Goal: Information Seeking & Learning: Check status

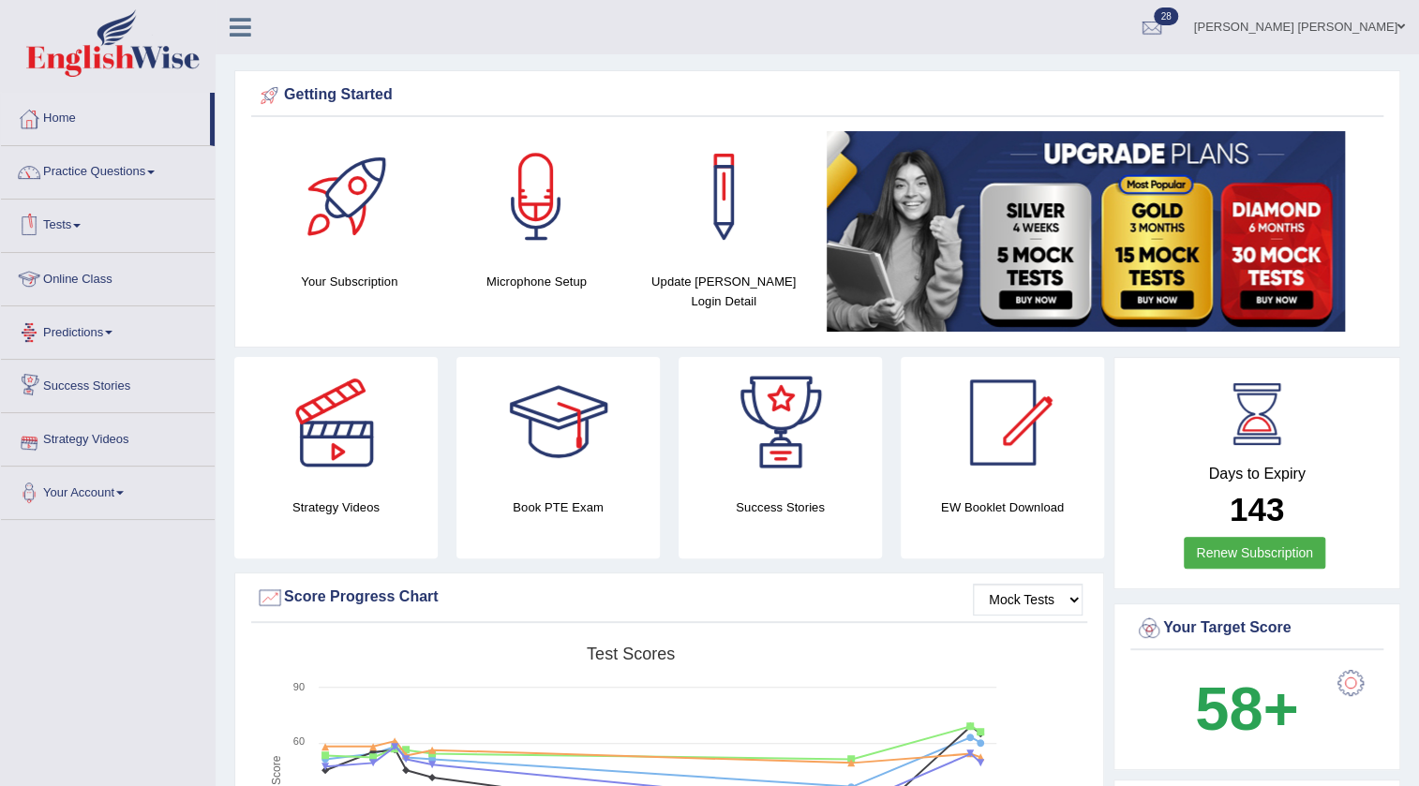
click at [65, 219] on link "Tests" at bounding box center [108, 223] width 214 height 47
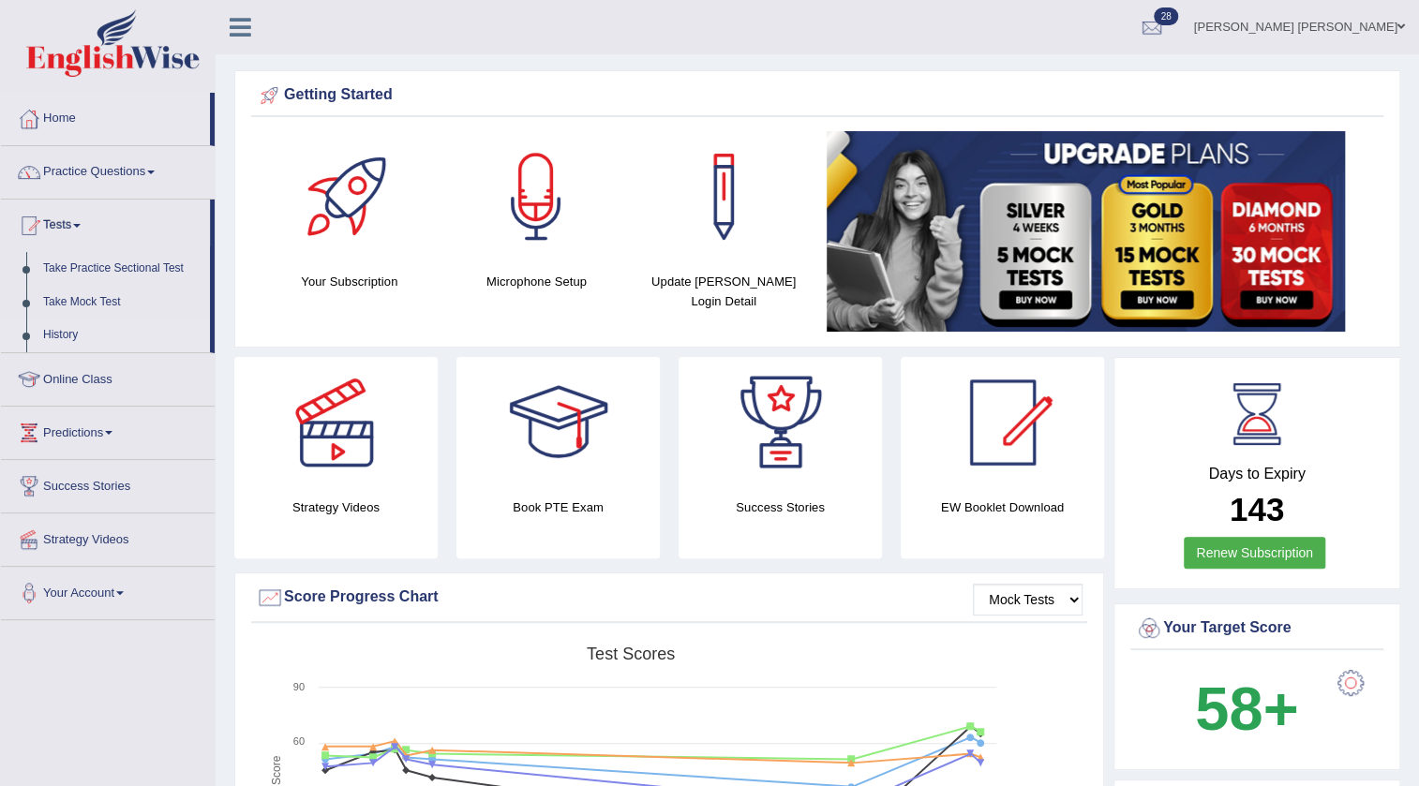
click at [59, 335] on link "History" at bounding box center [122, 336] width 175 height 34
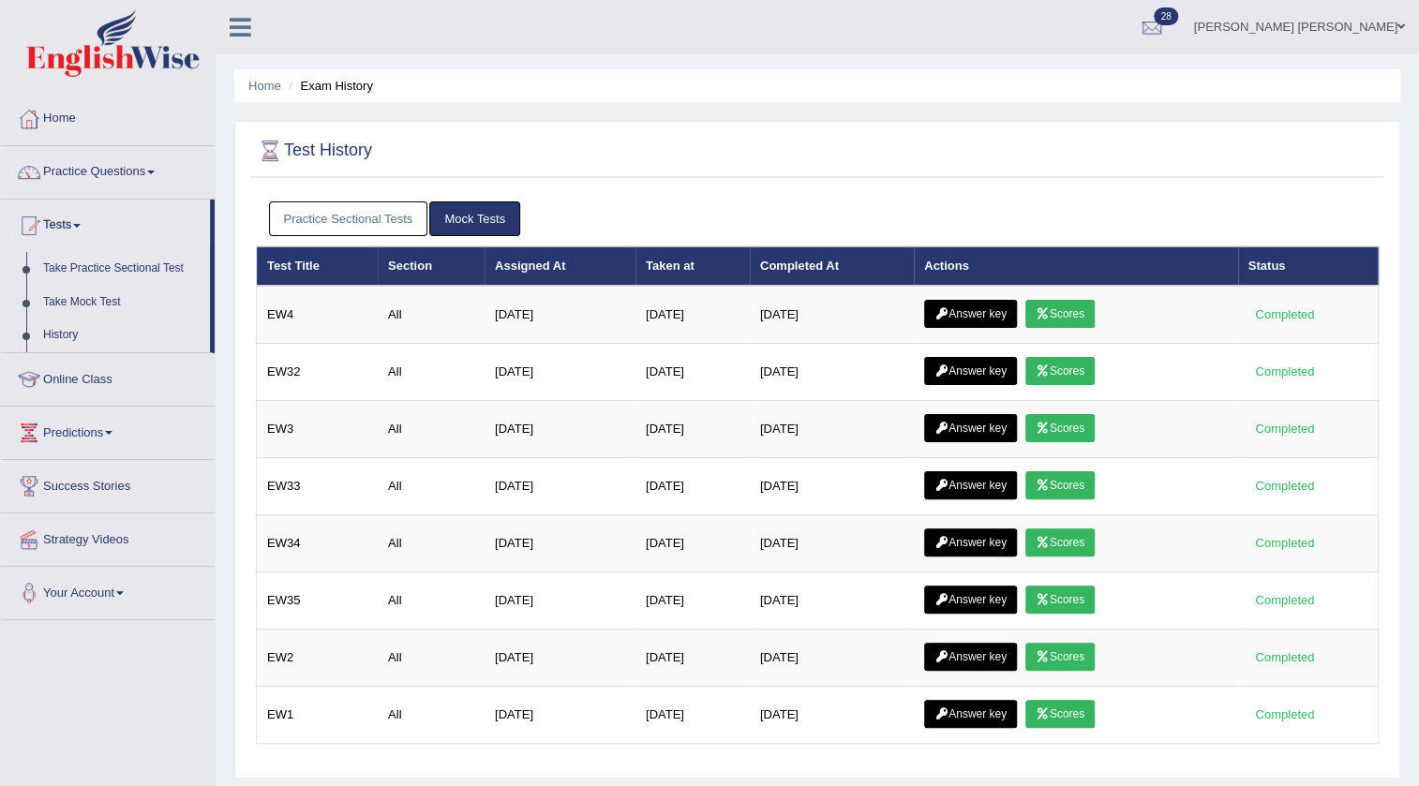
click at [368, 210] on link "Practice Sectional Tests" at bounding box center [348, 219] width 159 height 35
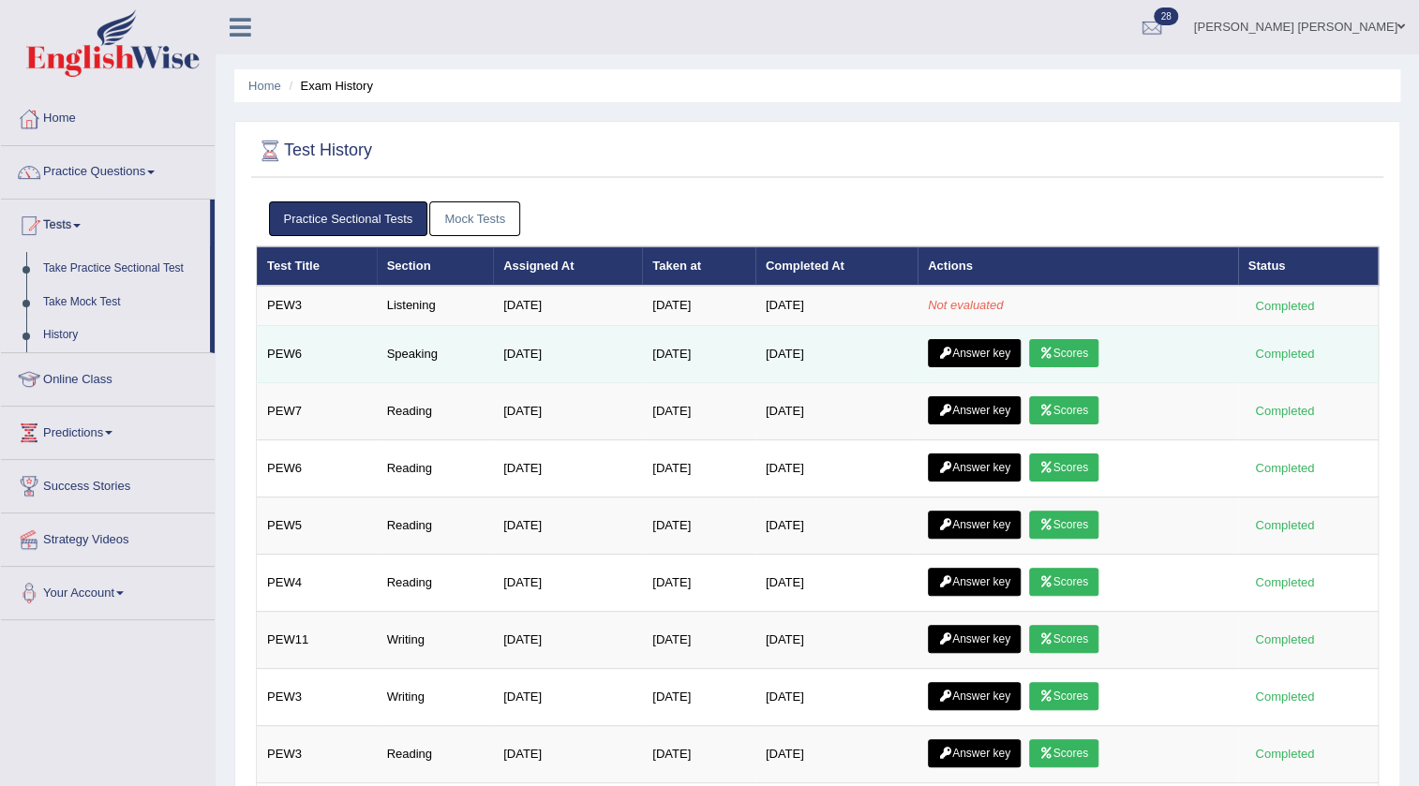
click at [1053, 349] on icon at bounding box center [1047, 353] width 14 height 11
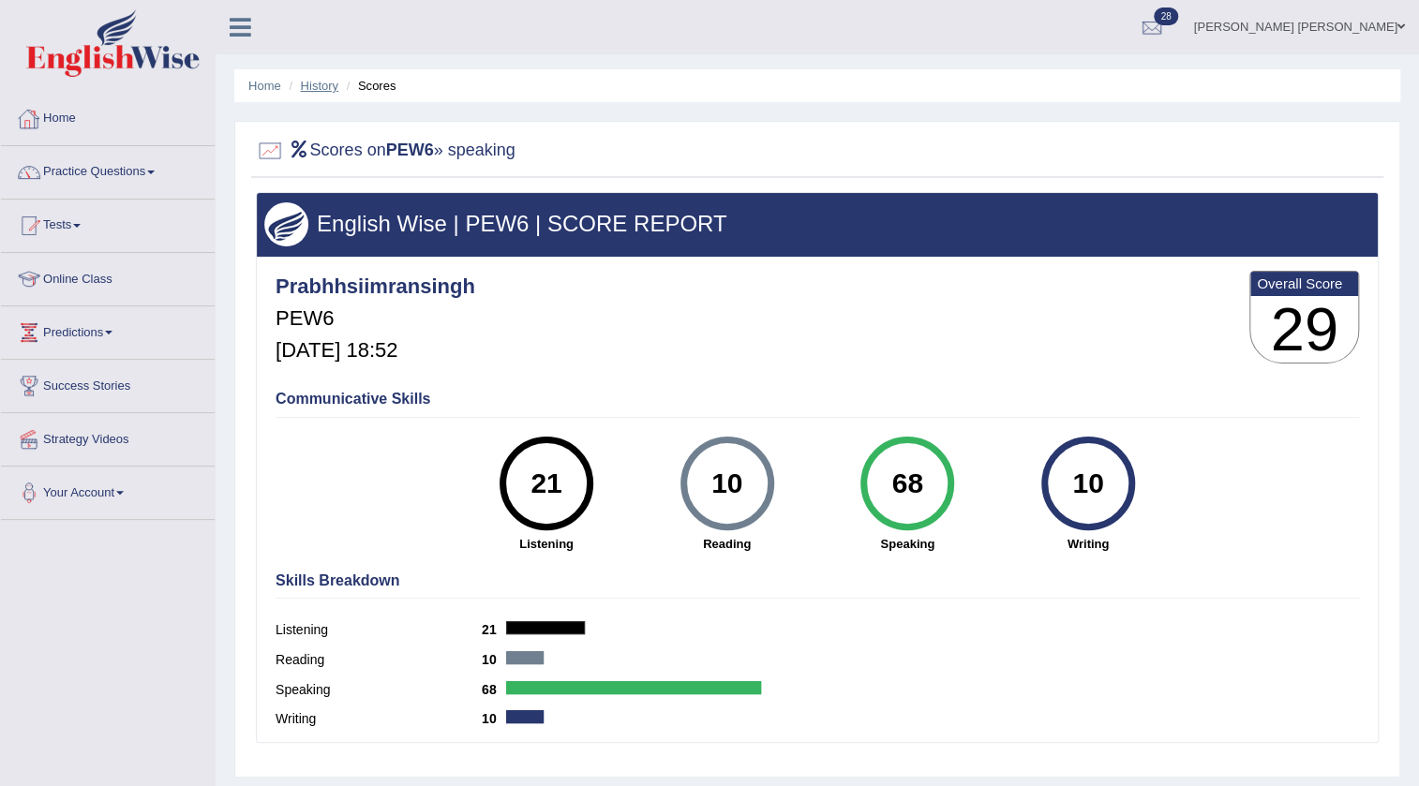
click at [318, 87] on link "History" at bounding box center [319, 86] width 37 height 14
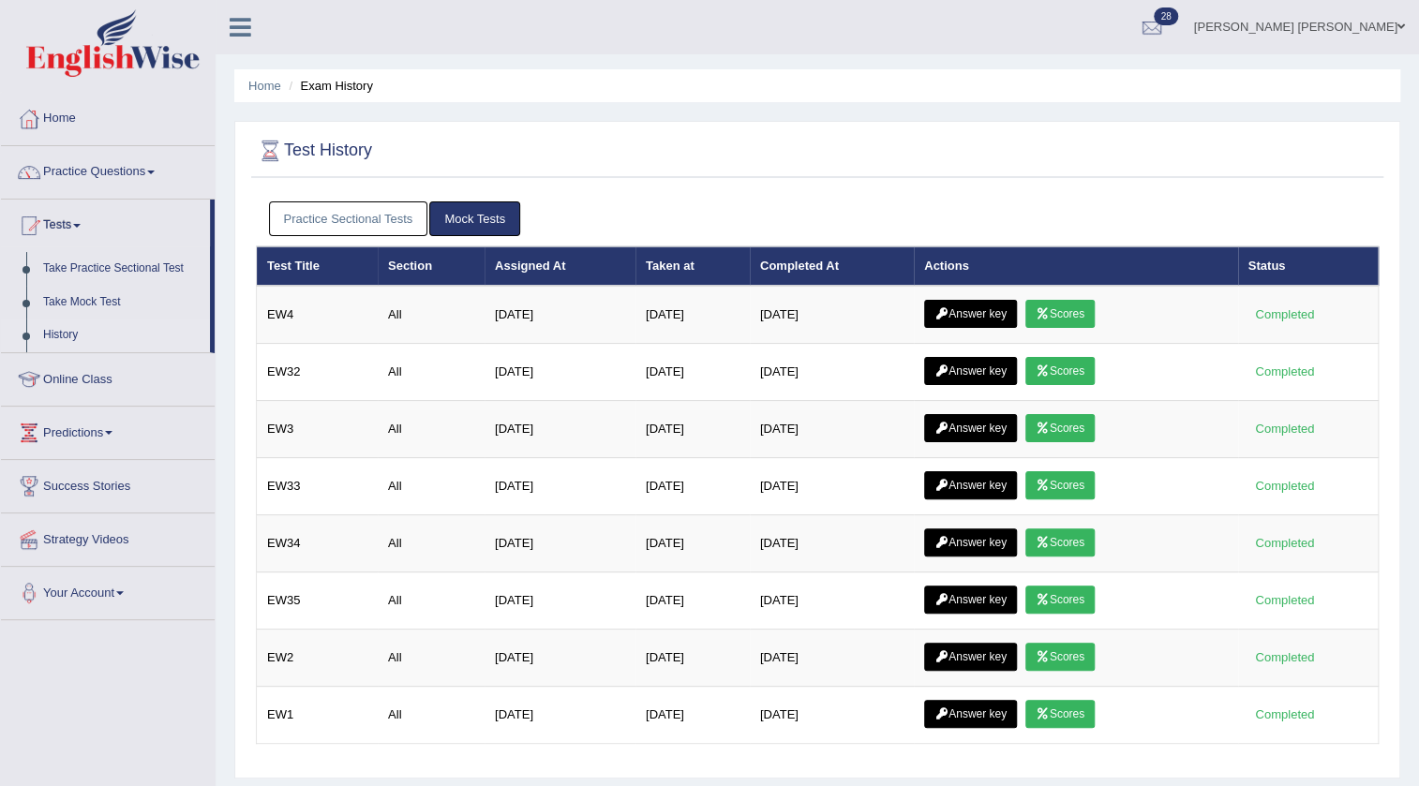
click at [328, 217] on link "Practice Sectional Tests" at bounding box center [348, 219] width 159 height 35
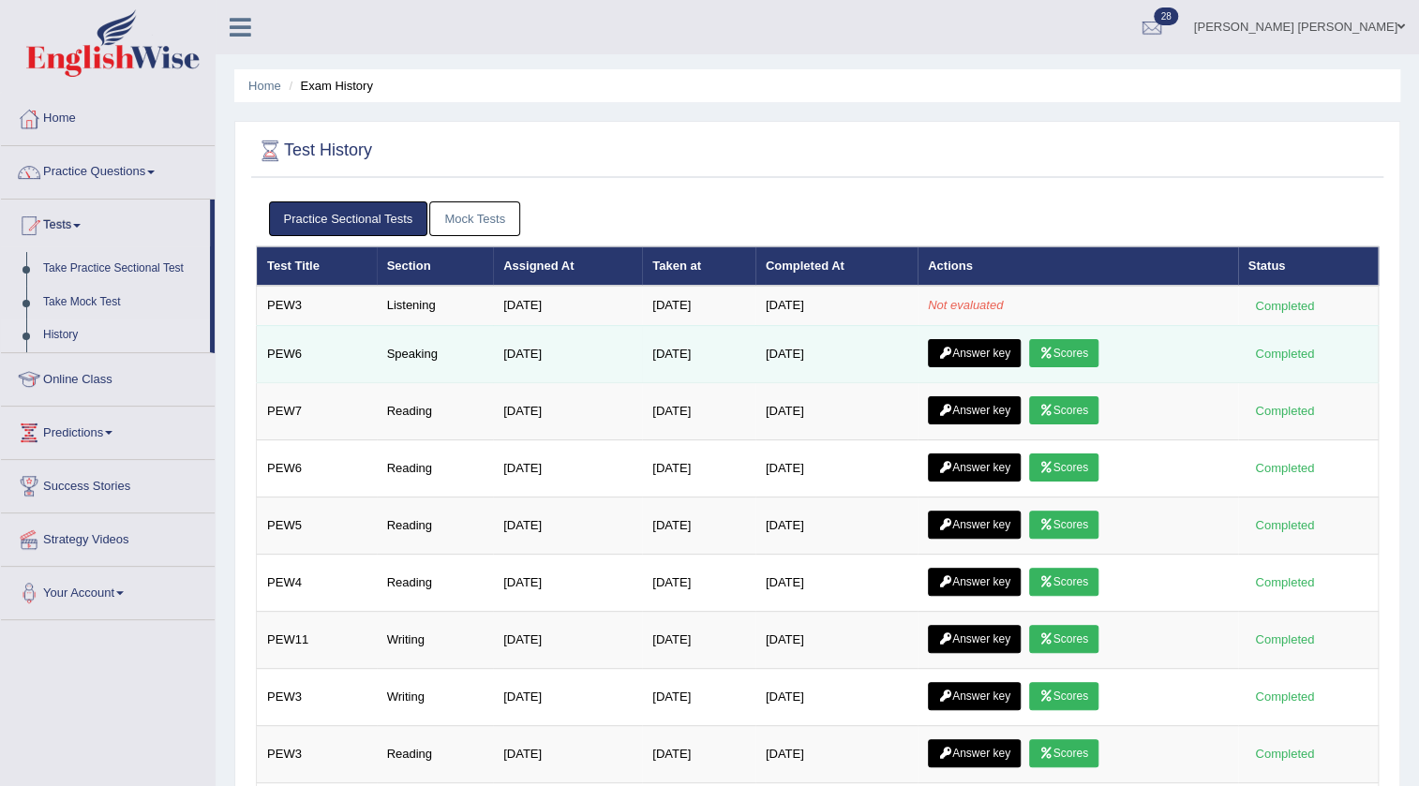
click at [985, 352] on link "Answer key" at bounding box center [974, 353] width 93 height 28
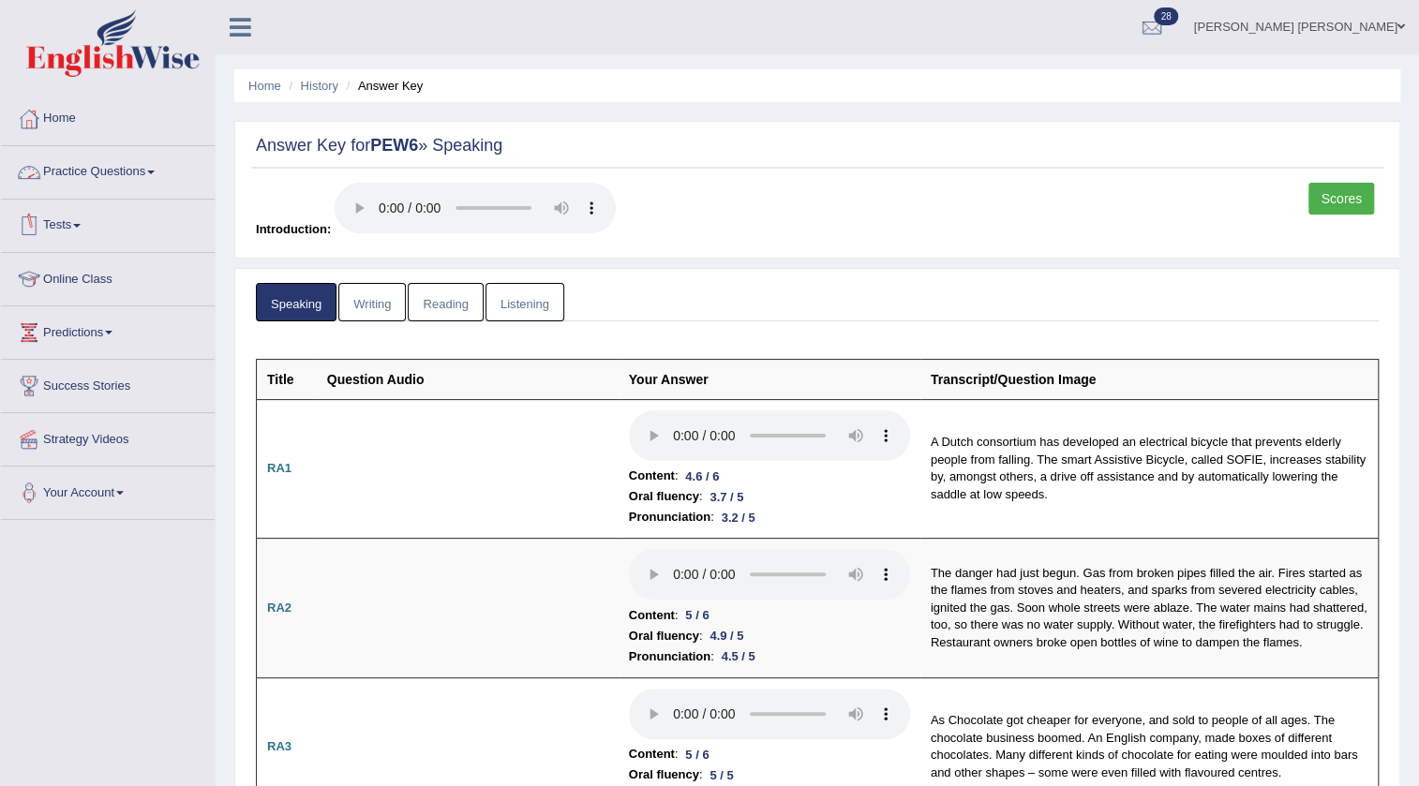
click at [149, 176] on link "Practice Questions" at bounding box center [108, 169] width 214 height 47
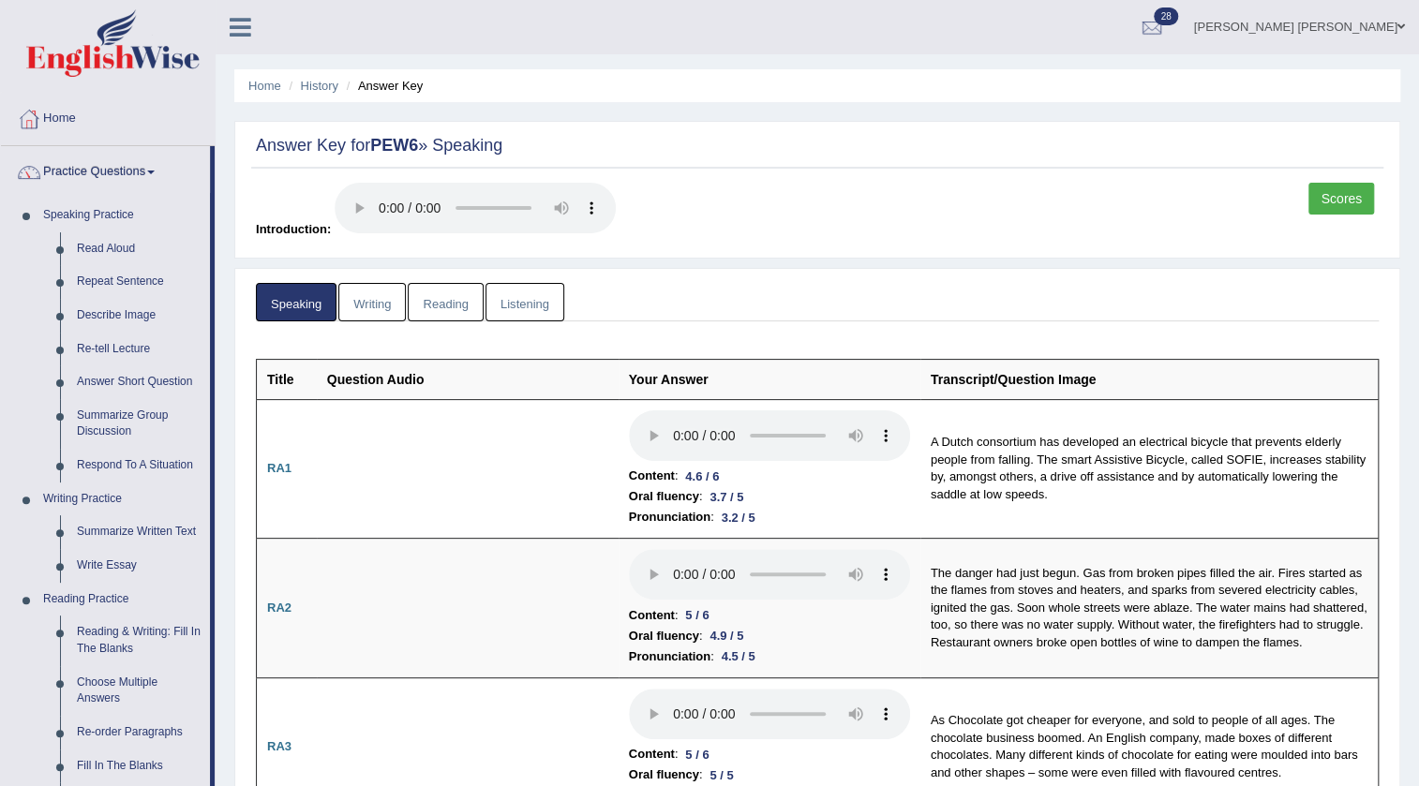
click at [152, 164] on link "Practice Questions" at bounding box center [105, 169] width 209 height 47
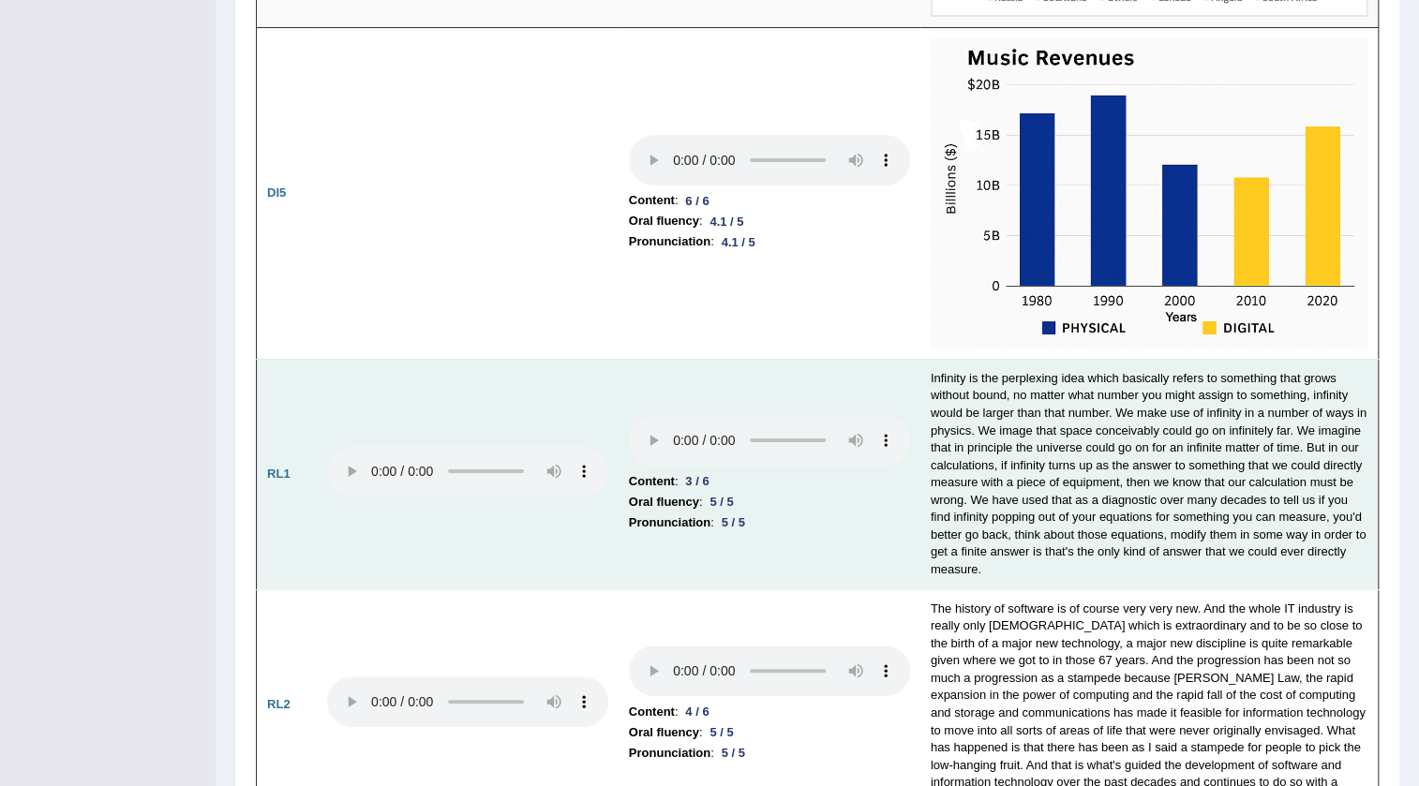
scroll to position [3834, 0]
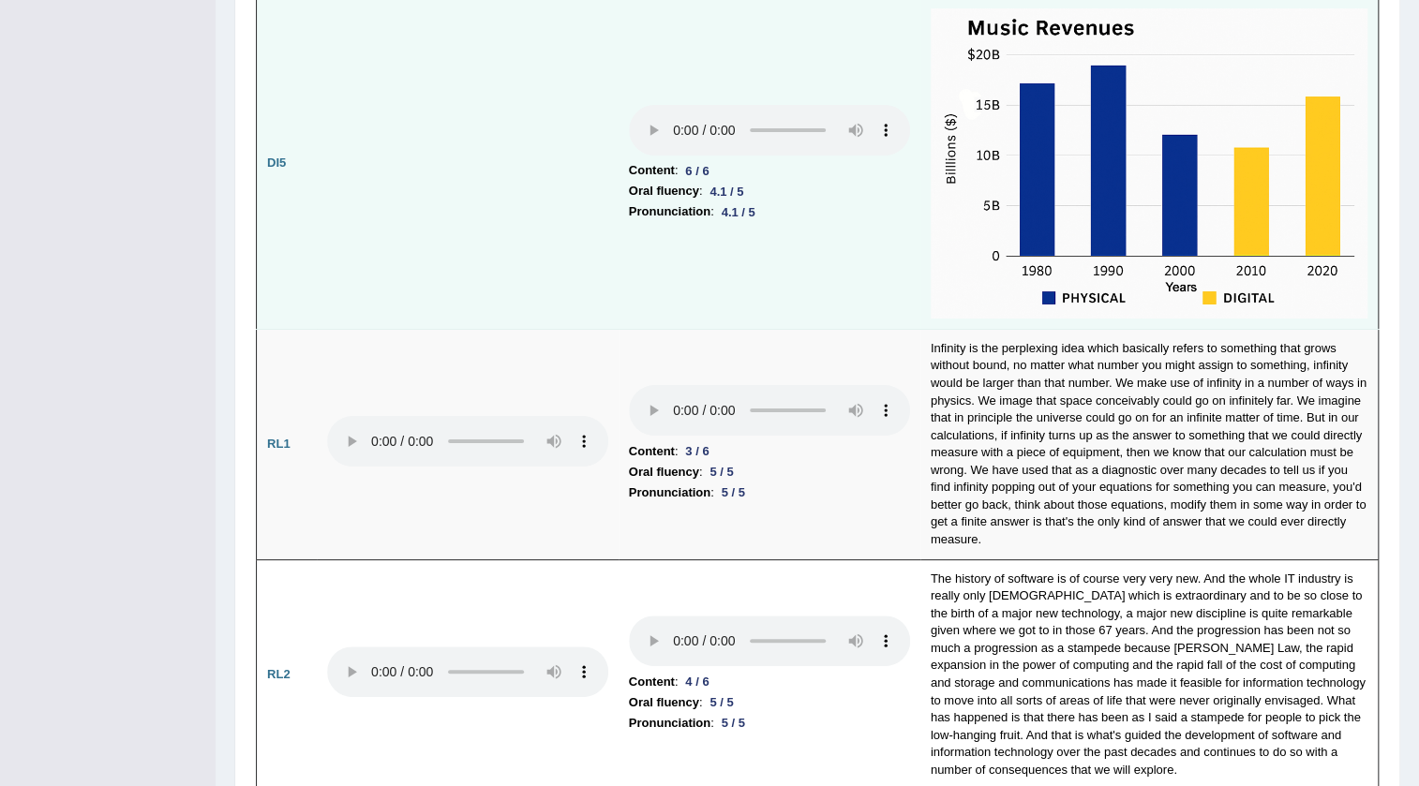
click at [787, 297] on td "Content : 6 / 6 Oral fluency : 4.1 / 5 Pronunciation : 4.1 / 5" at bounding box center [770, 163] width 302 height 331
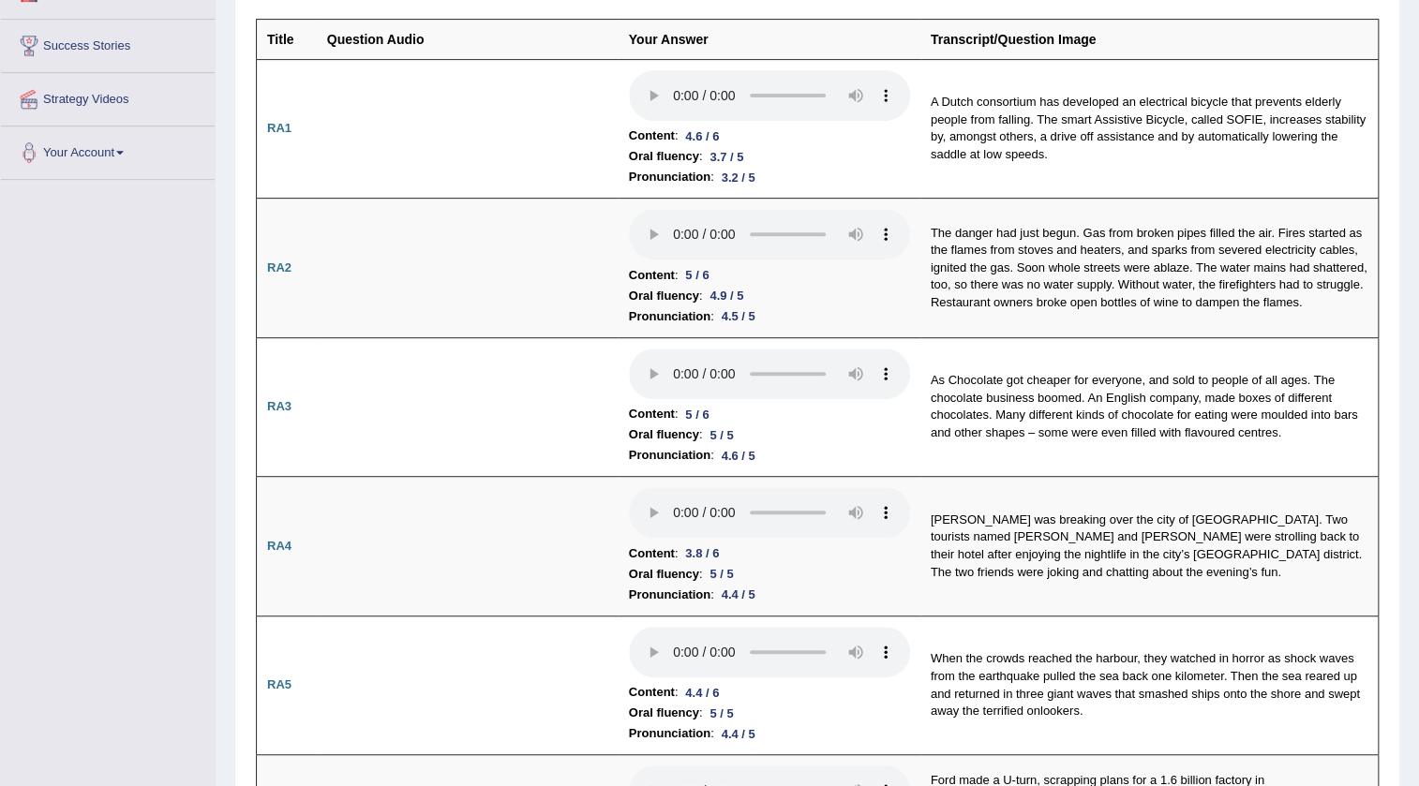
scroll to position [0, 0]
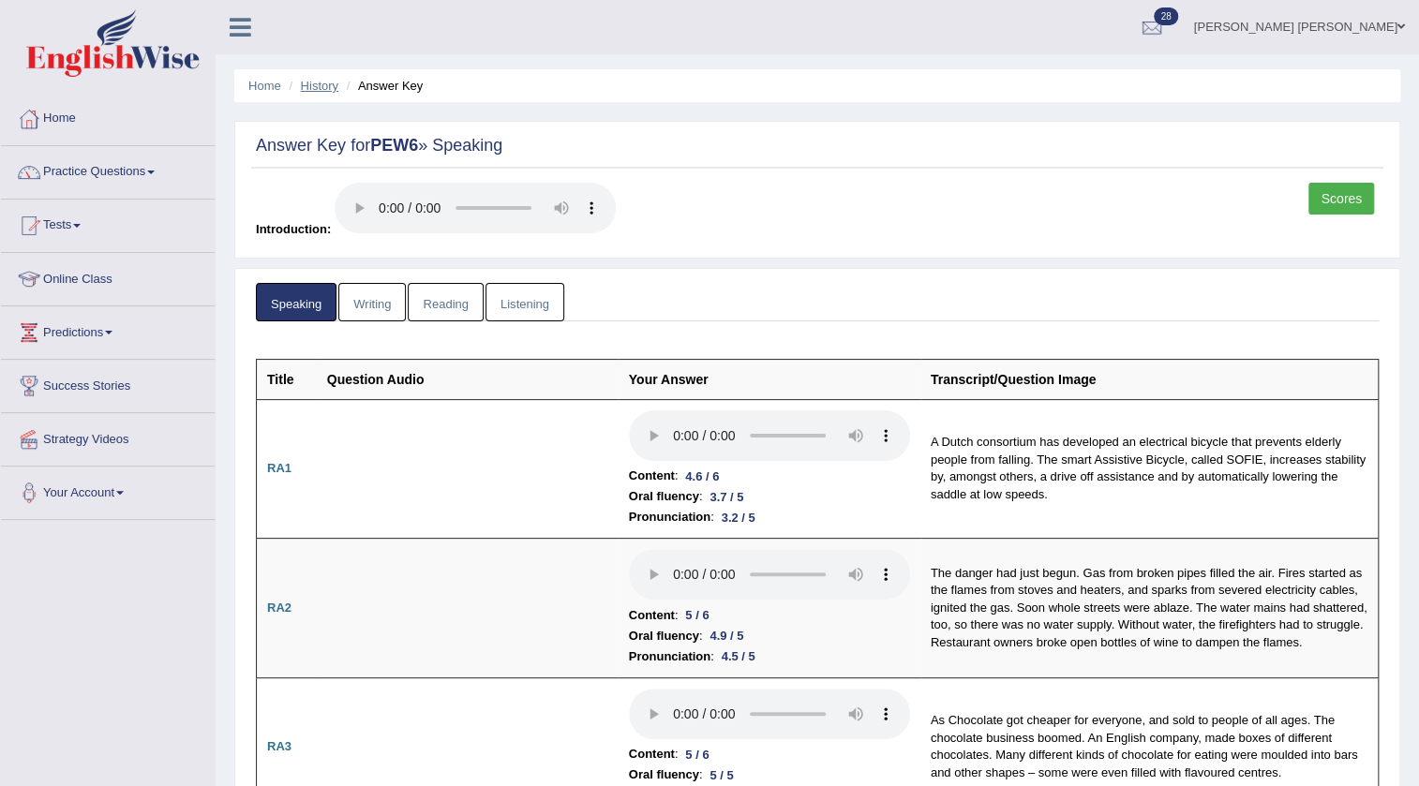
click at [324, 85] on link "History" at bounding box center [319, 86] width 37 height 14
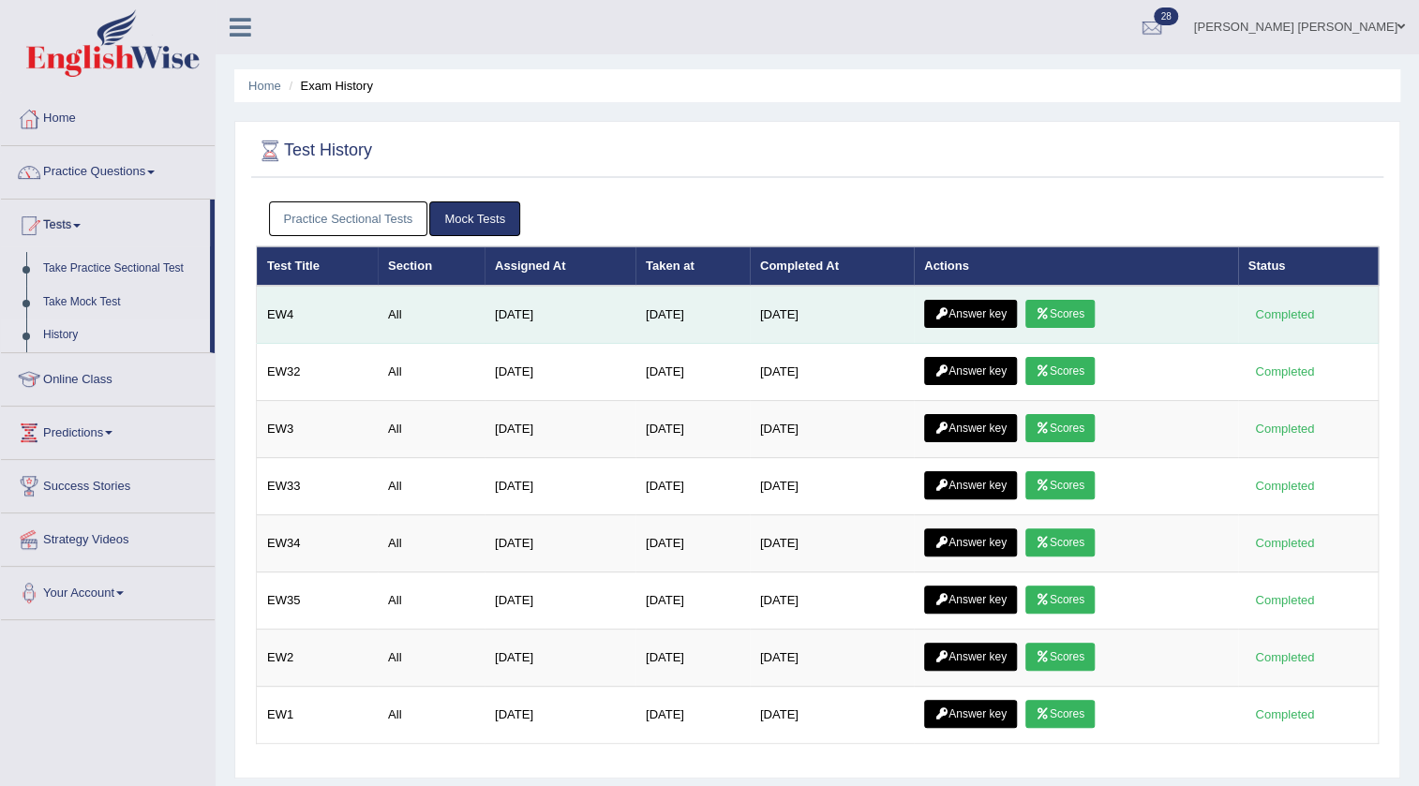
click at [1067, 319] on link "Scores" at bounding box center [1059, 314] width 69 height 28
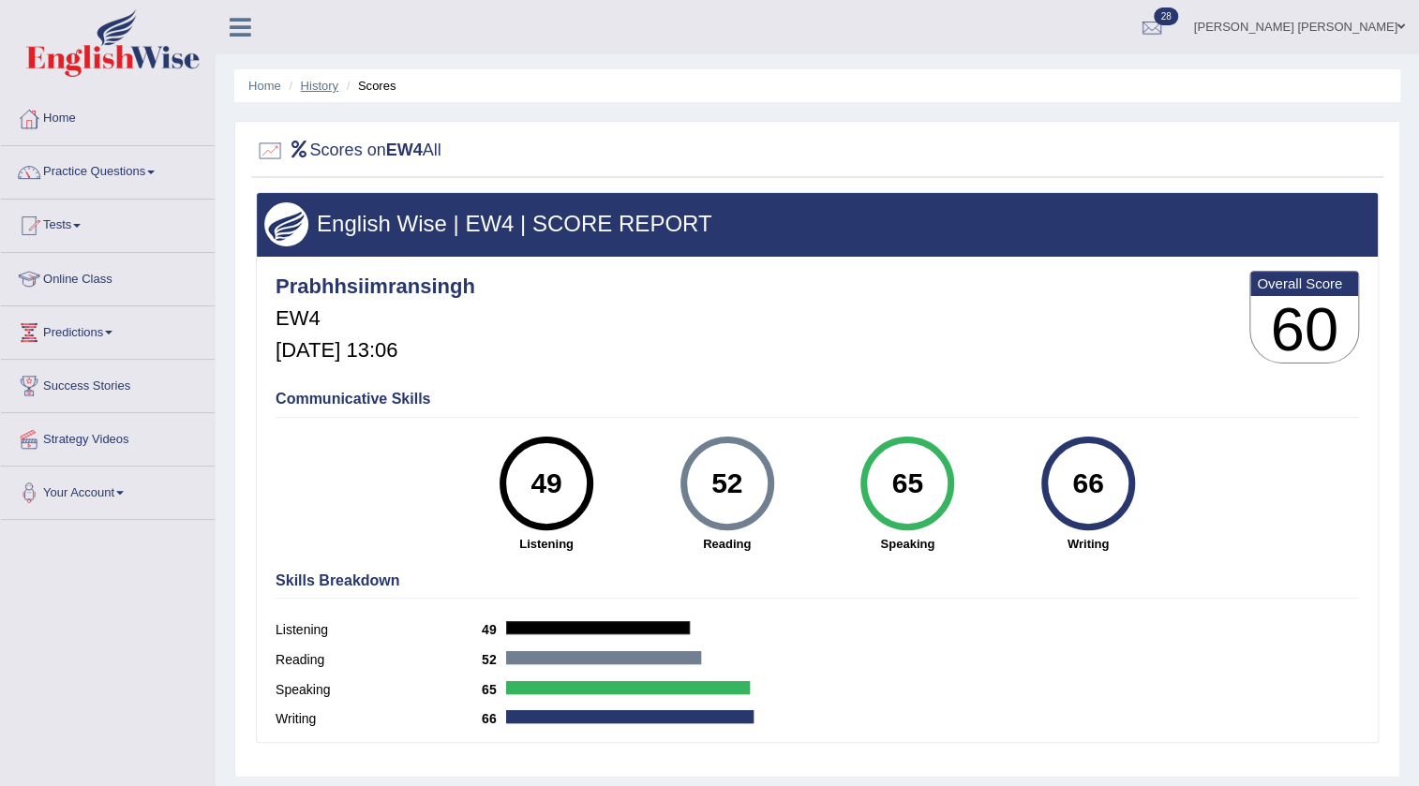
click at [325, 84] on link "History" at bounding box center [319, 86] width 37 height 14
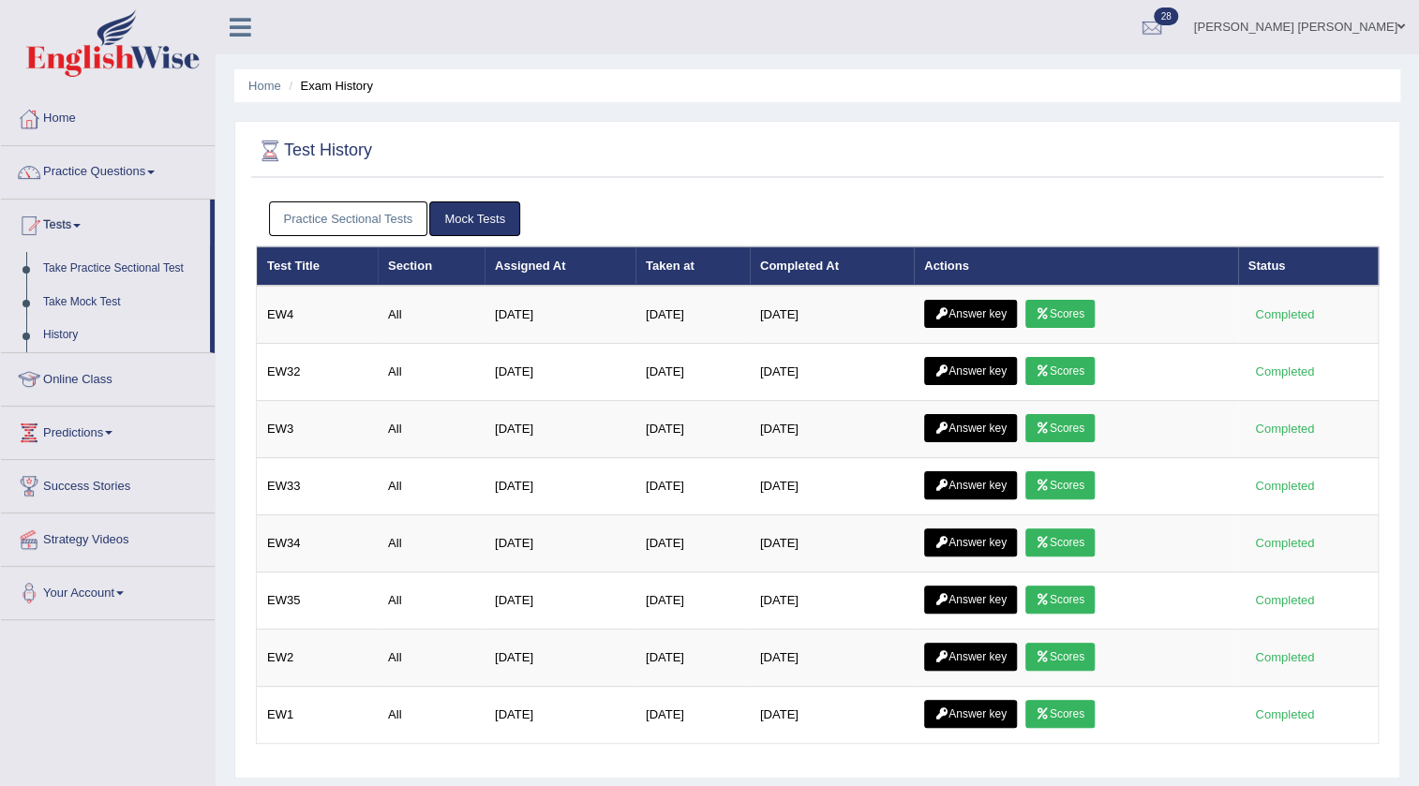
click at [394, 213] on link "Practice Sectional Tests" at bounding box center [348, 219] width 159 height 35
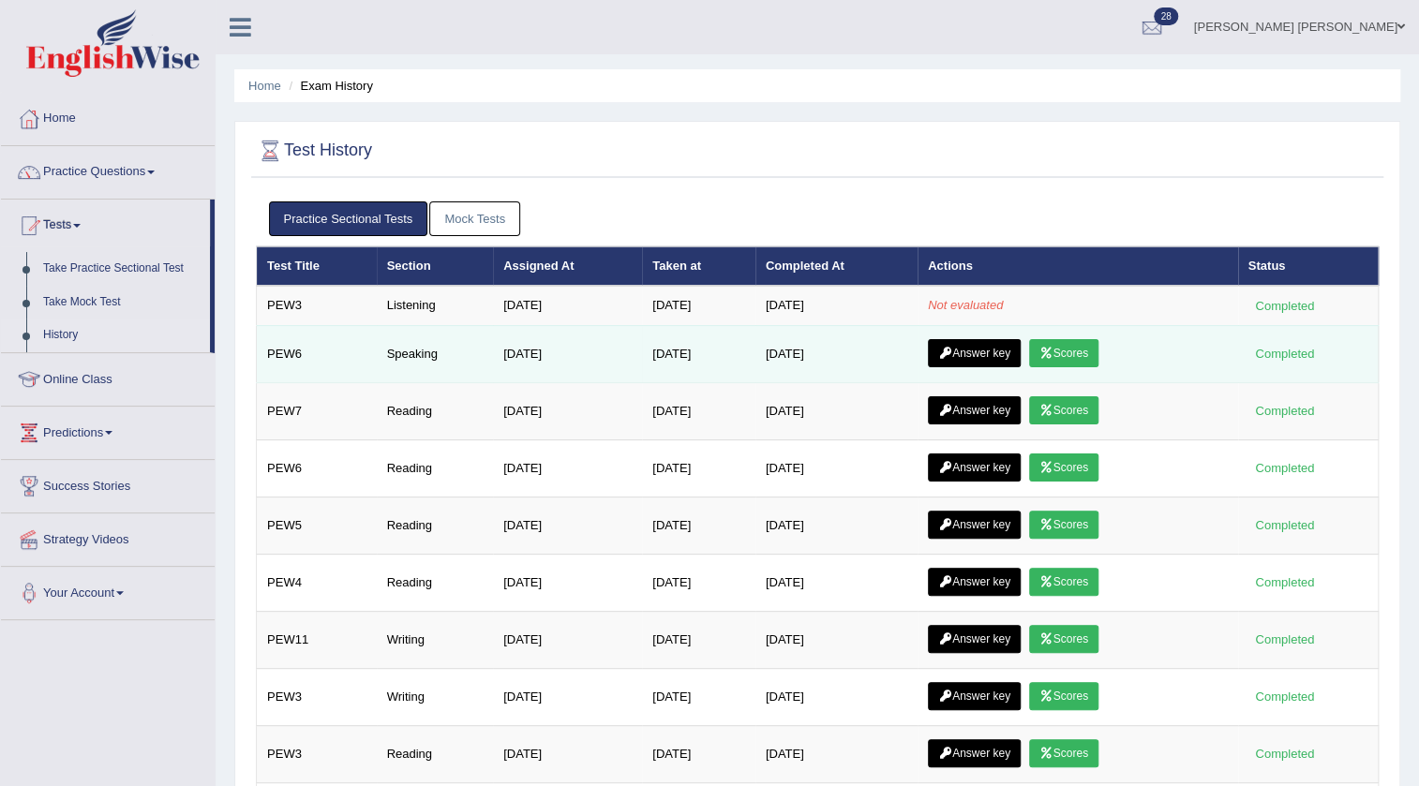
click at [1069, 351] on link "Scores" at bounding box center [1063, 353] width 69 height 28
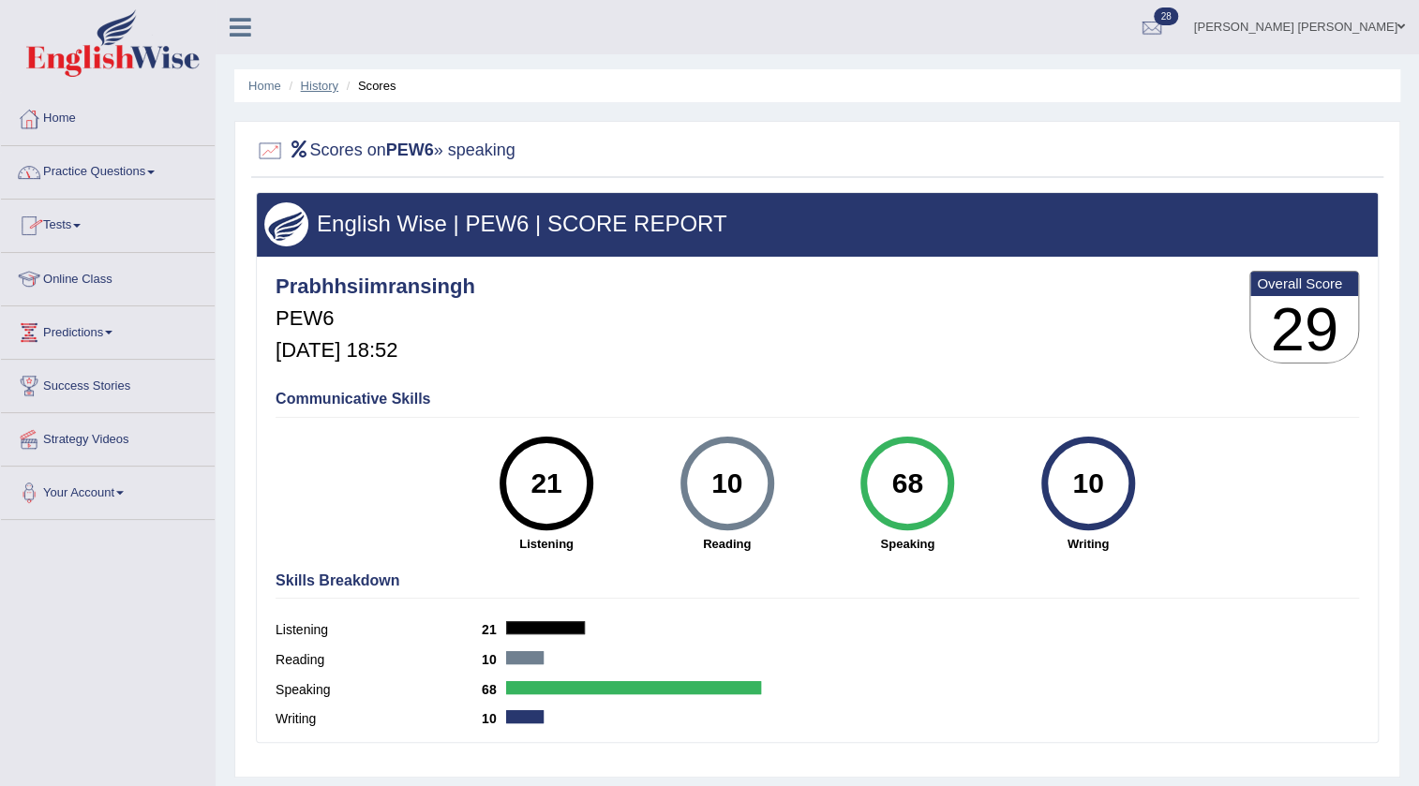
click at [323, 81] on link "History" at bounding box center [319, 86] width 37 height 14
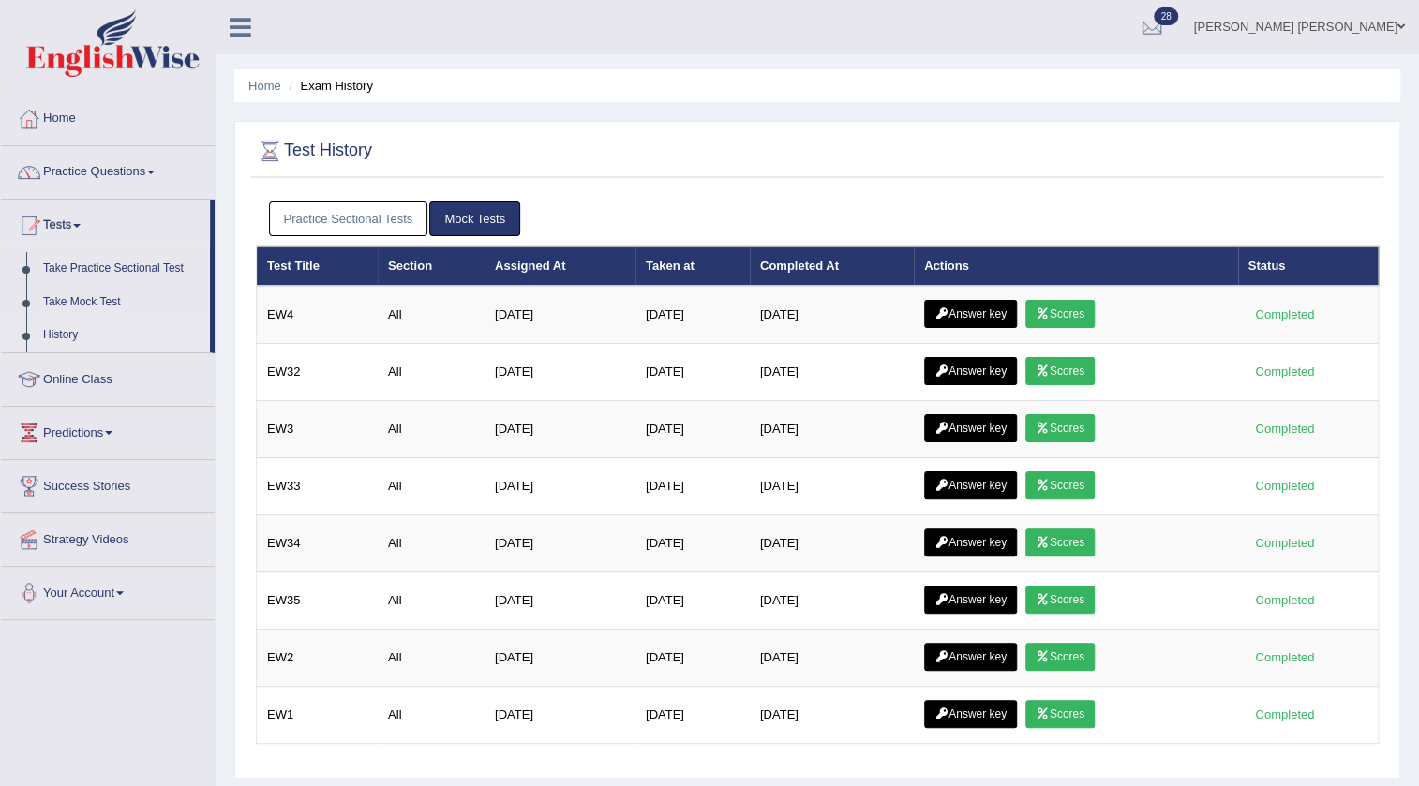
click at [386, 212] on link "Practice Sectional Tests" at bounding box center [348, 219] width 159 height 35
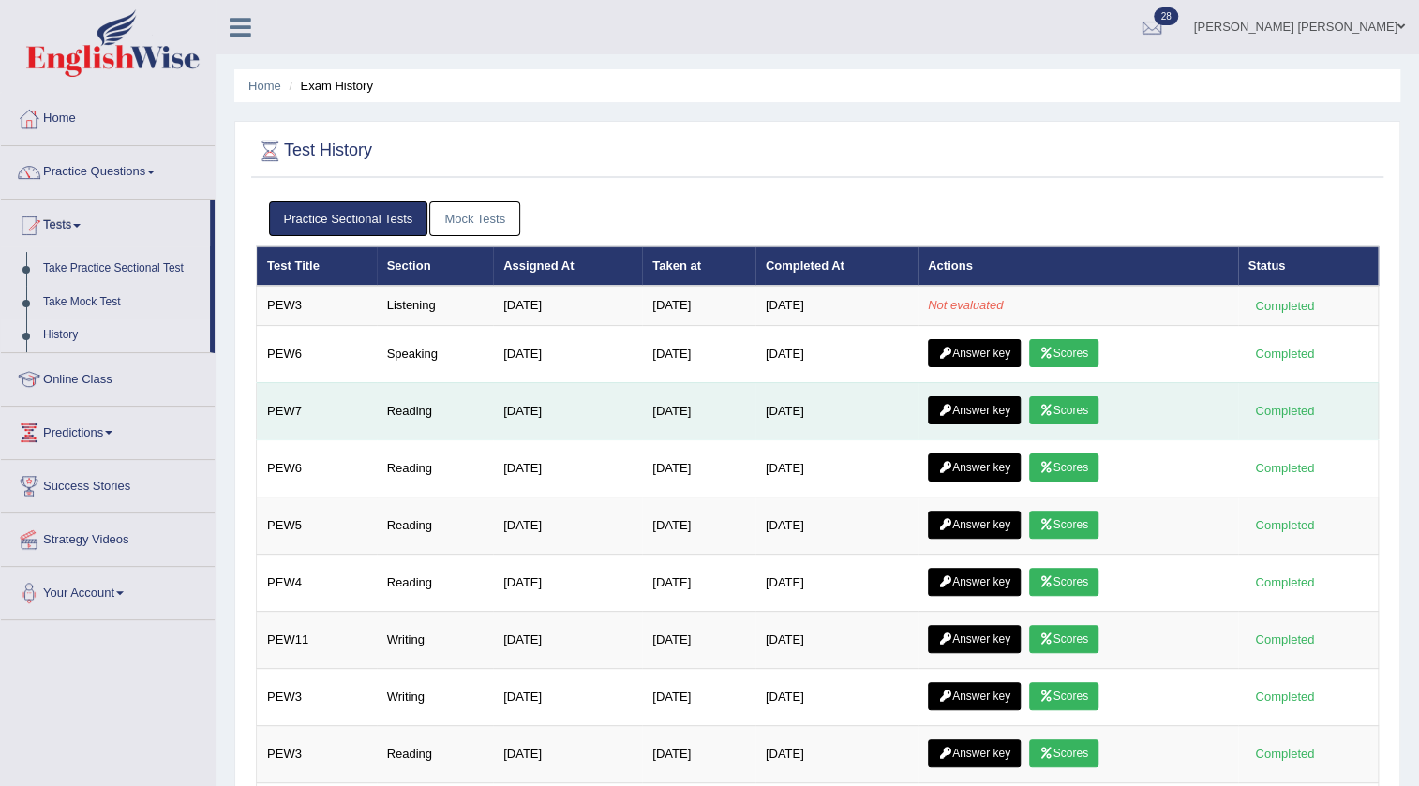
click at [952, 413] on icon at bounding box center [945, 410] width 14 height 11
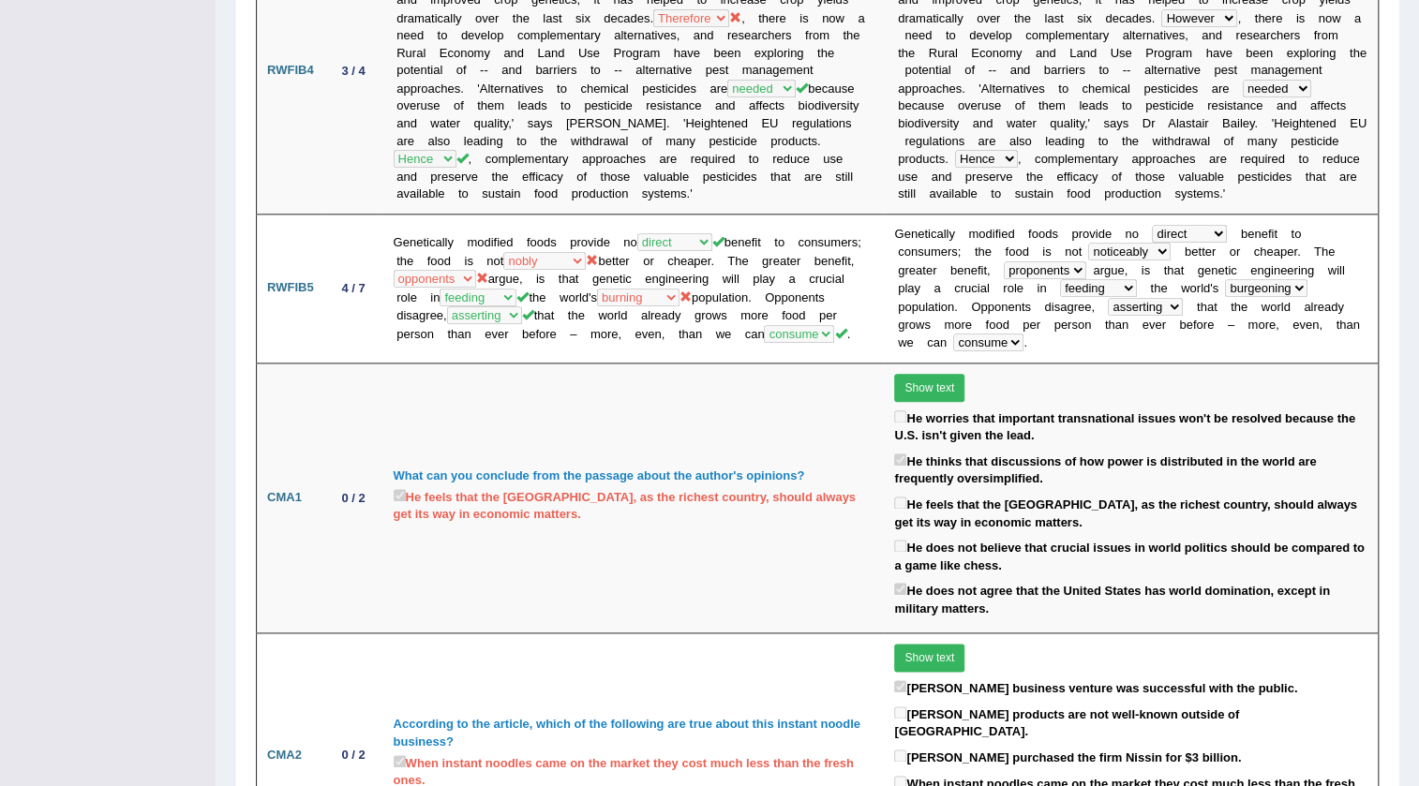
scroll to position [854, 0]
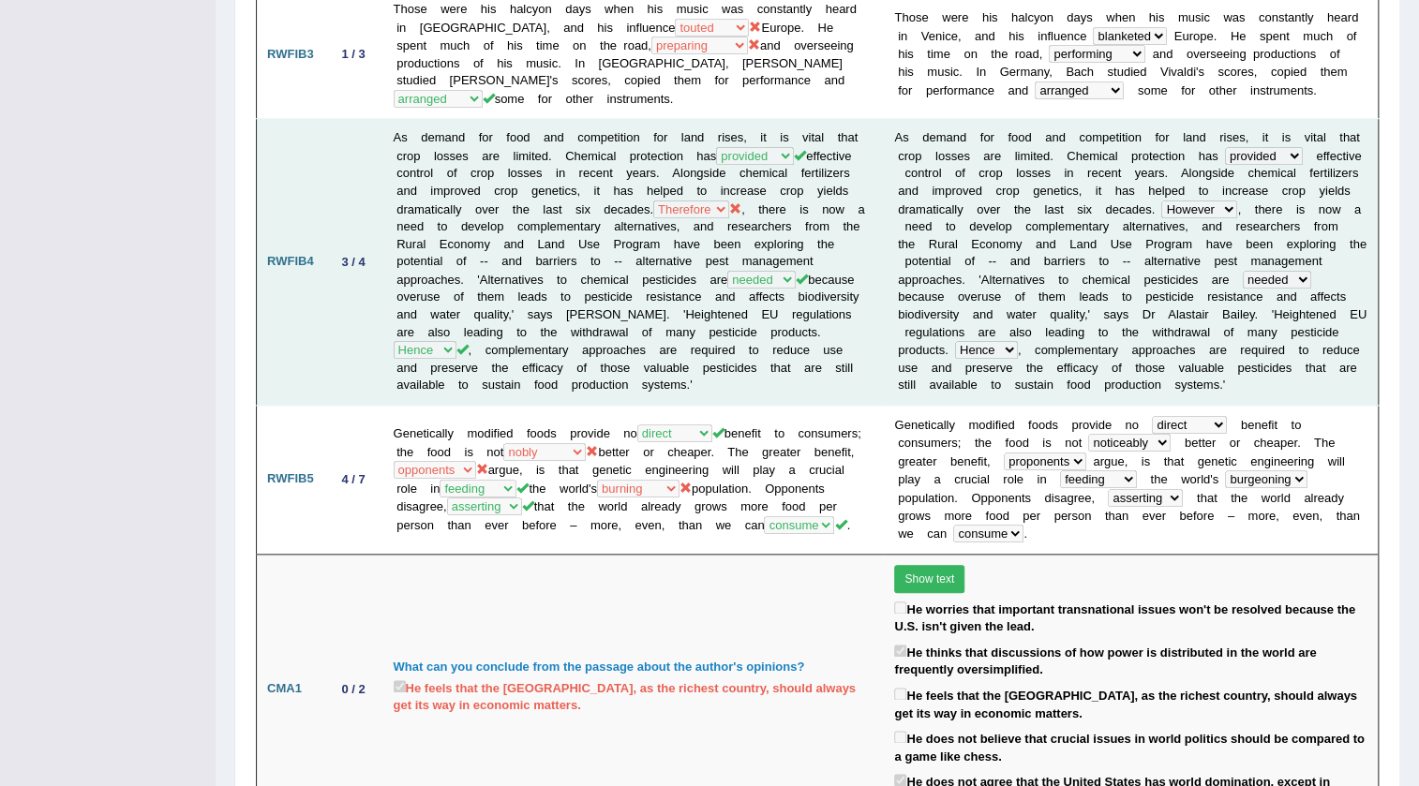
click at [868, 228] on td "As demand for food and competition for land rises, it is vital that crop losses…" at bounding box center [633, 262] width 501 height 286
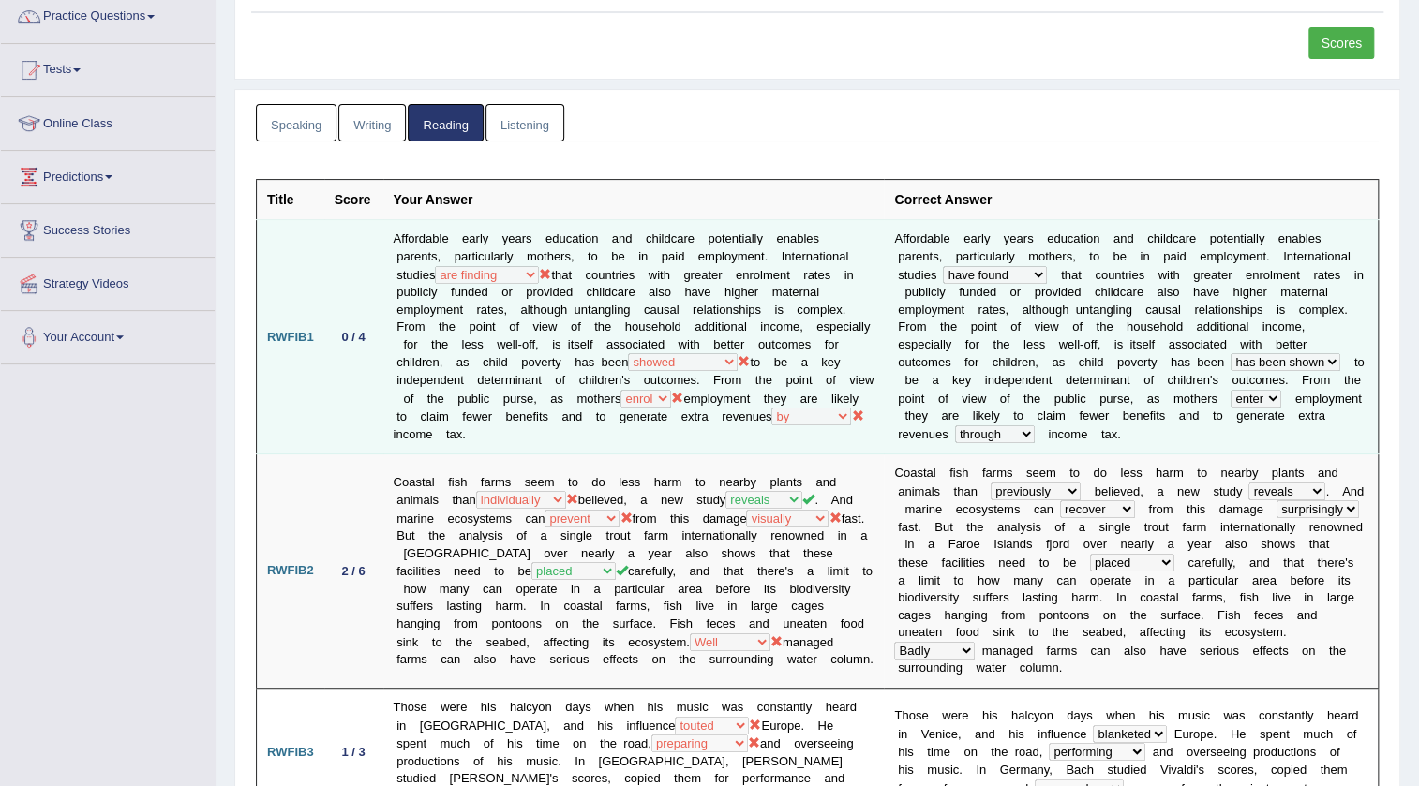
scroll to position [0, 0]
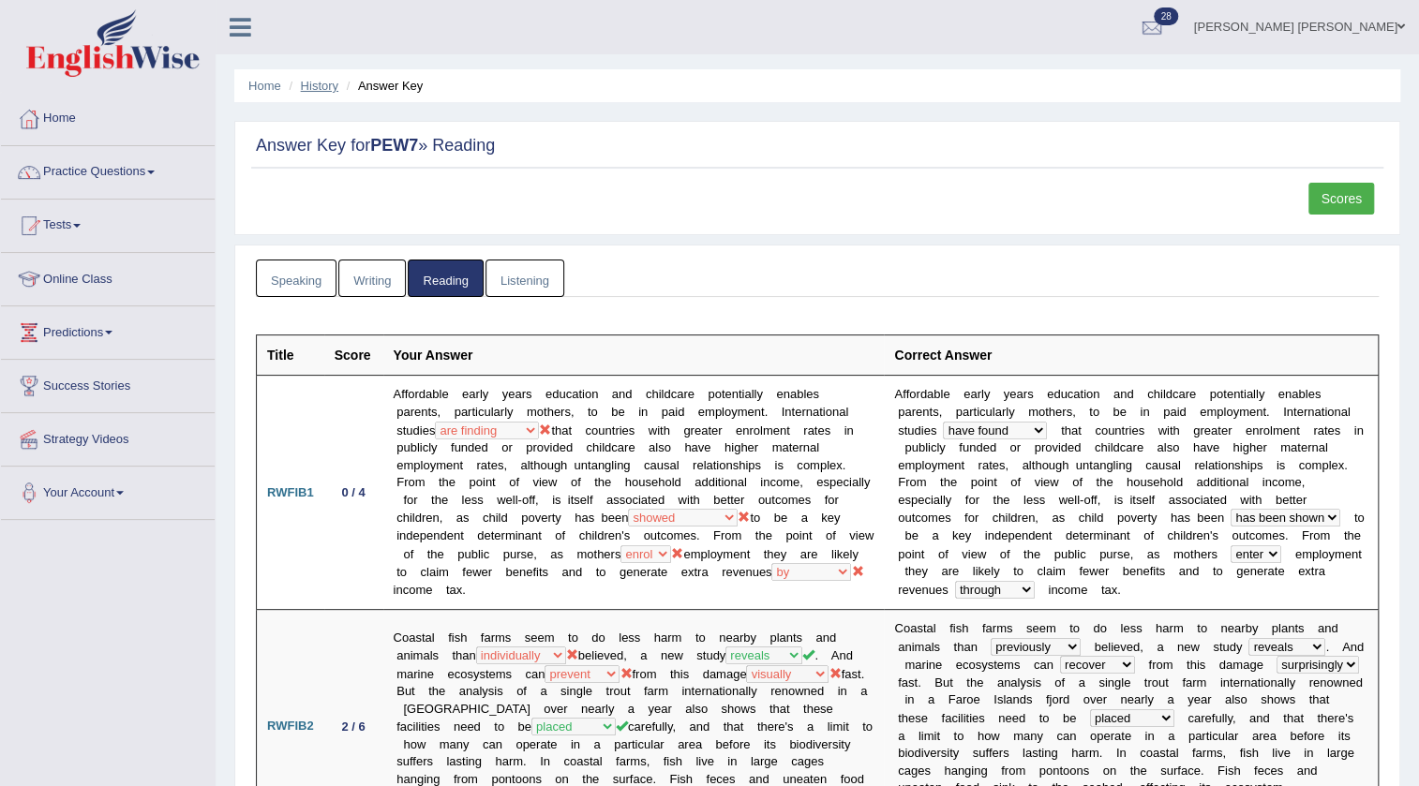
click at [315, 88] on link "History" at bounding box center [319, 86] width 37 height 14
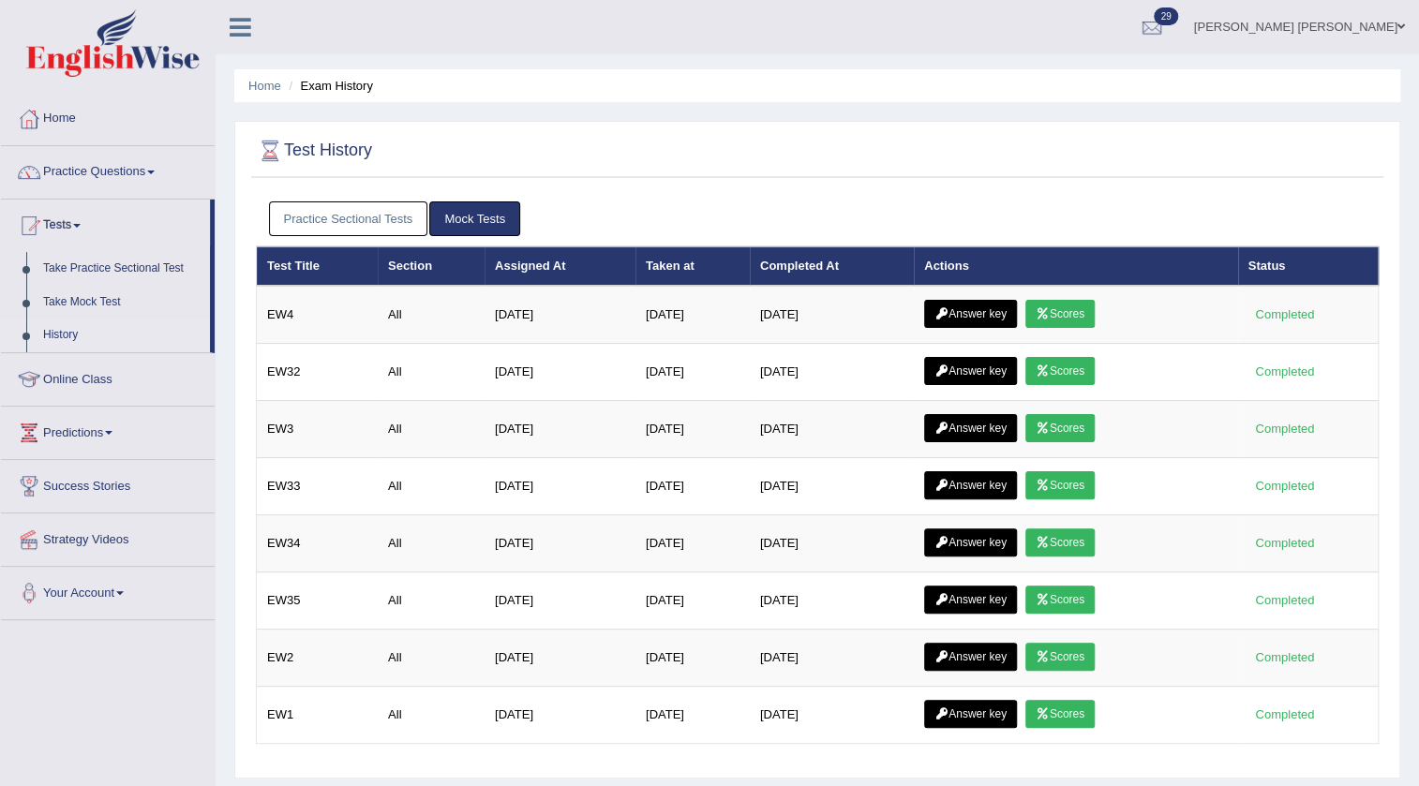
click at [349, 204] on link "Practice Sectional Tests" at bounding box center [348, 219] width 159 height 35
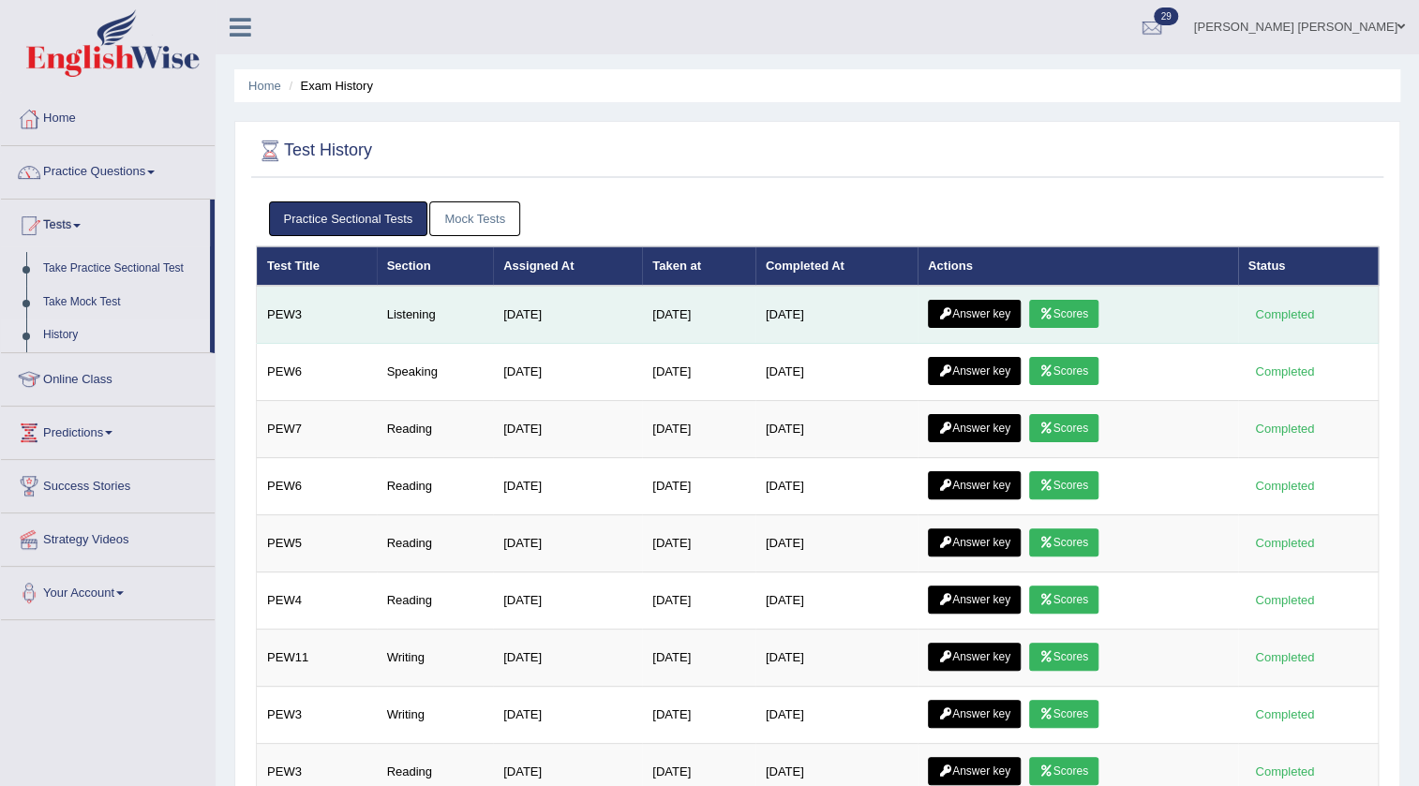
click at [1054, 314] on icon at bounding box center [1047, 313] width 14 height 11
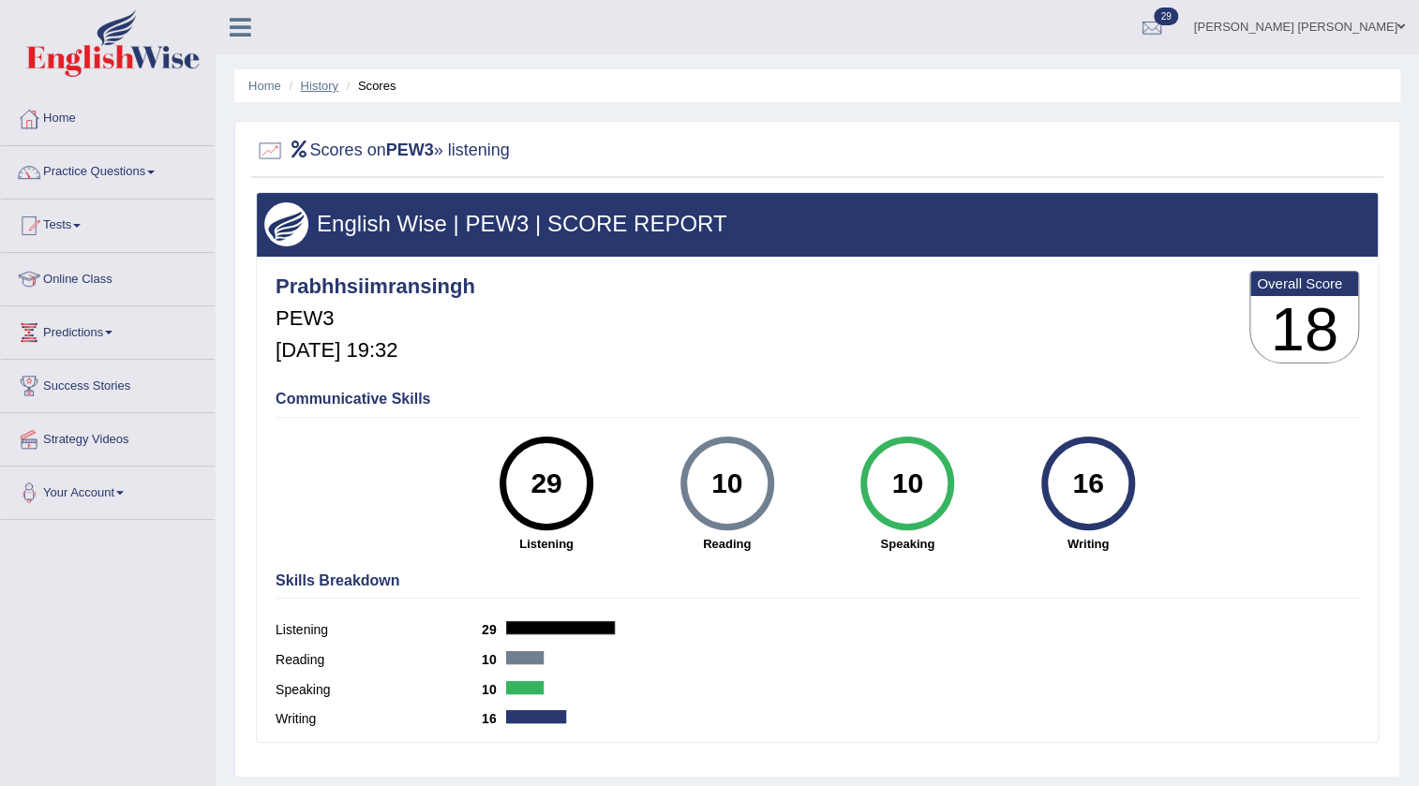
click at [319, 89] on link "History" at bounding box center [319, 86] width 37 height 14
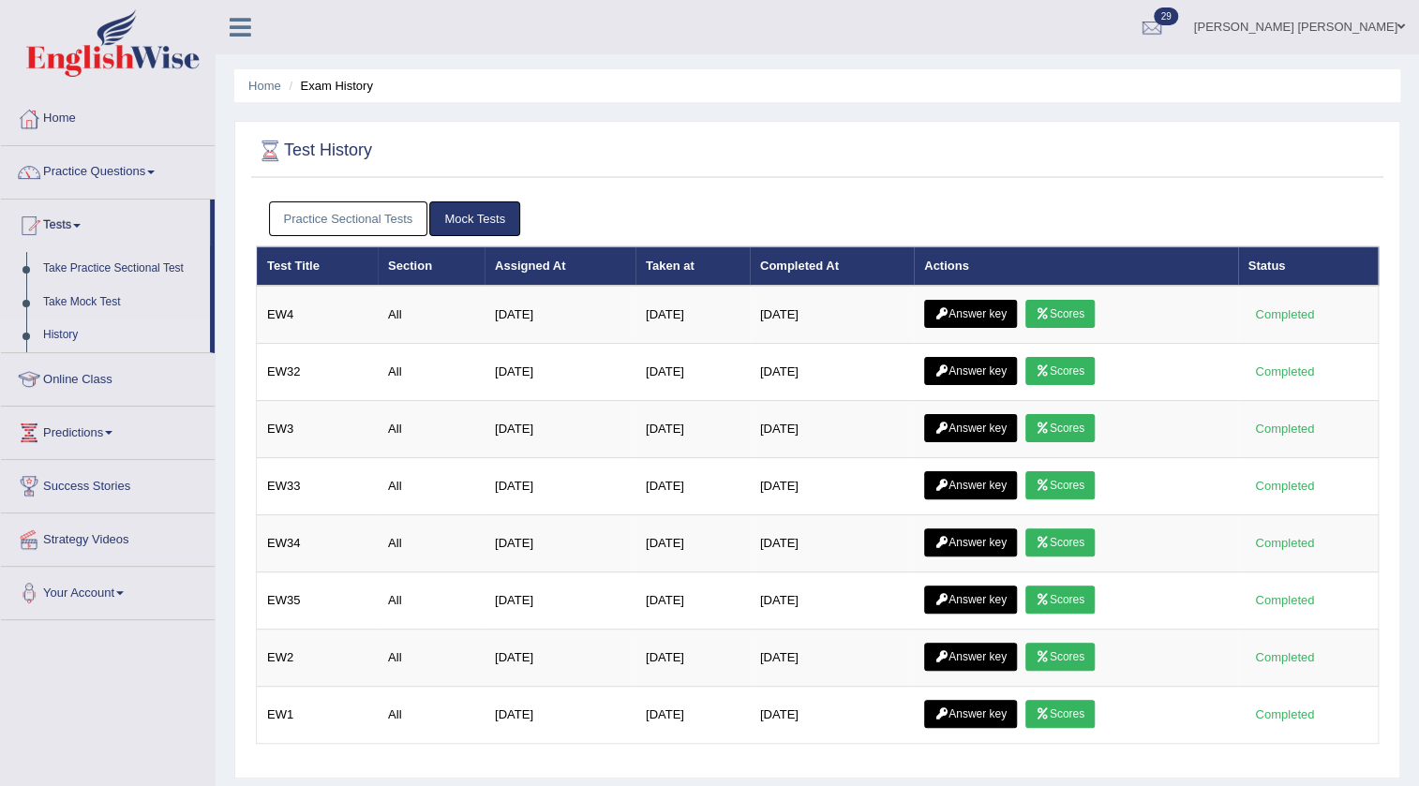
click at [395, 208] on link "Practice Sectional Tests" at bounding box center [348, 219] width 159 height 35
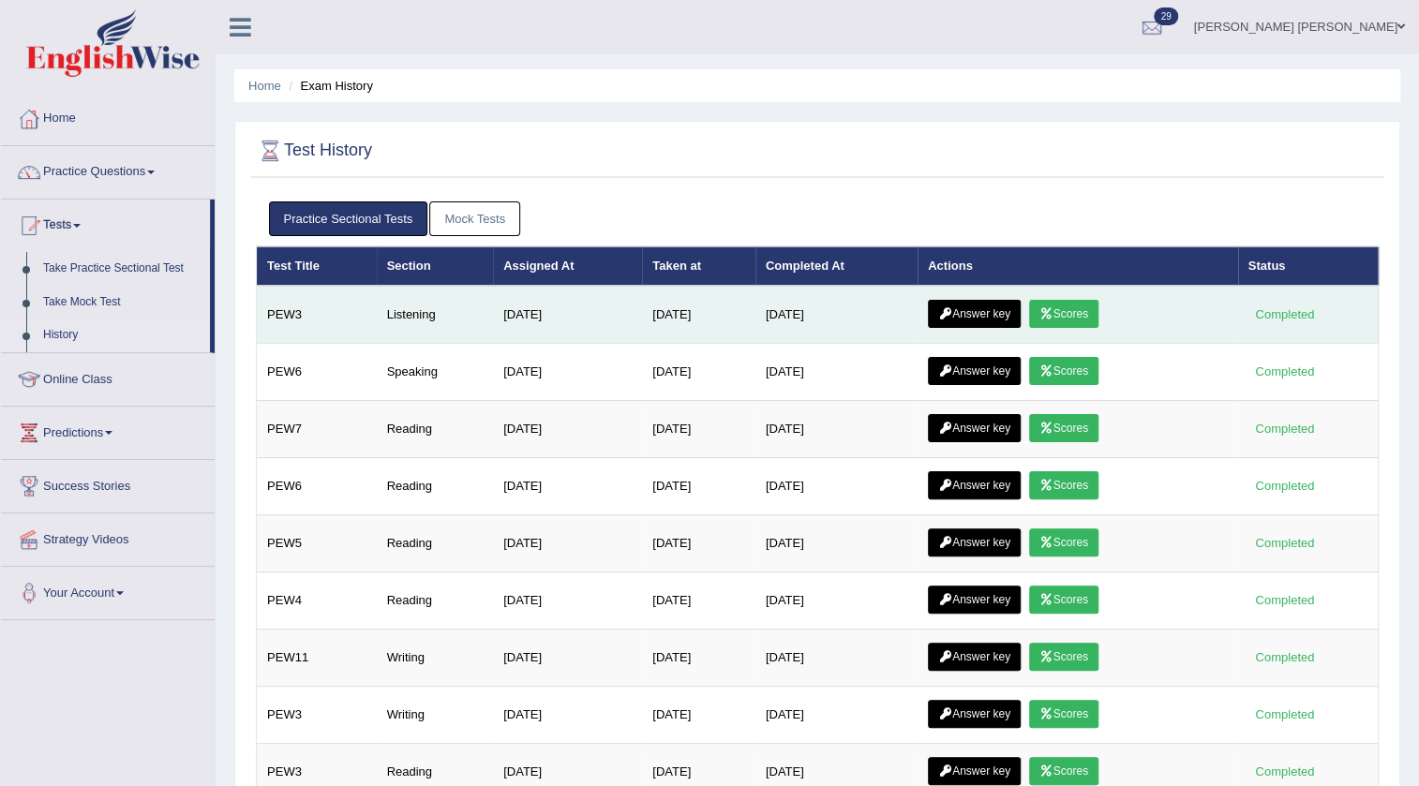
click at [969, 303] on link "Answer key" at bounding box center [974, 314] width 93 height 28
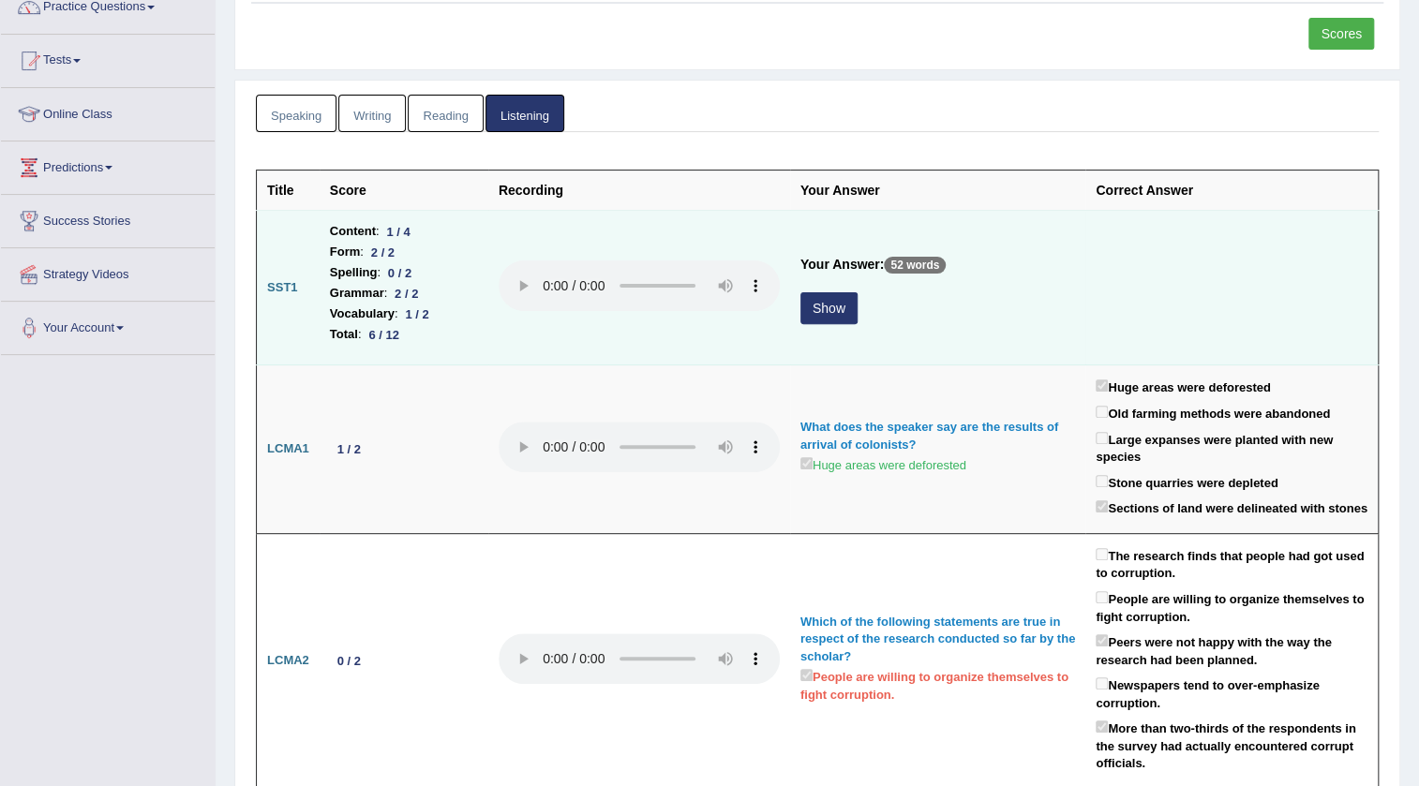
scroll to position [170, 0]
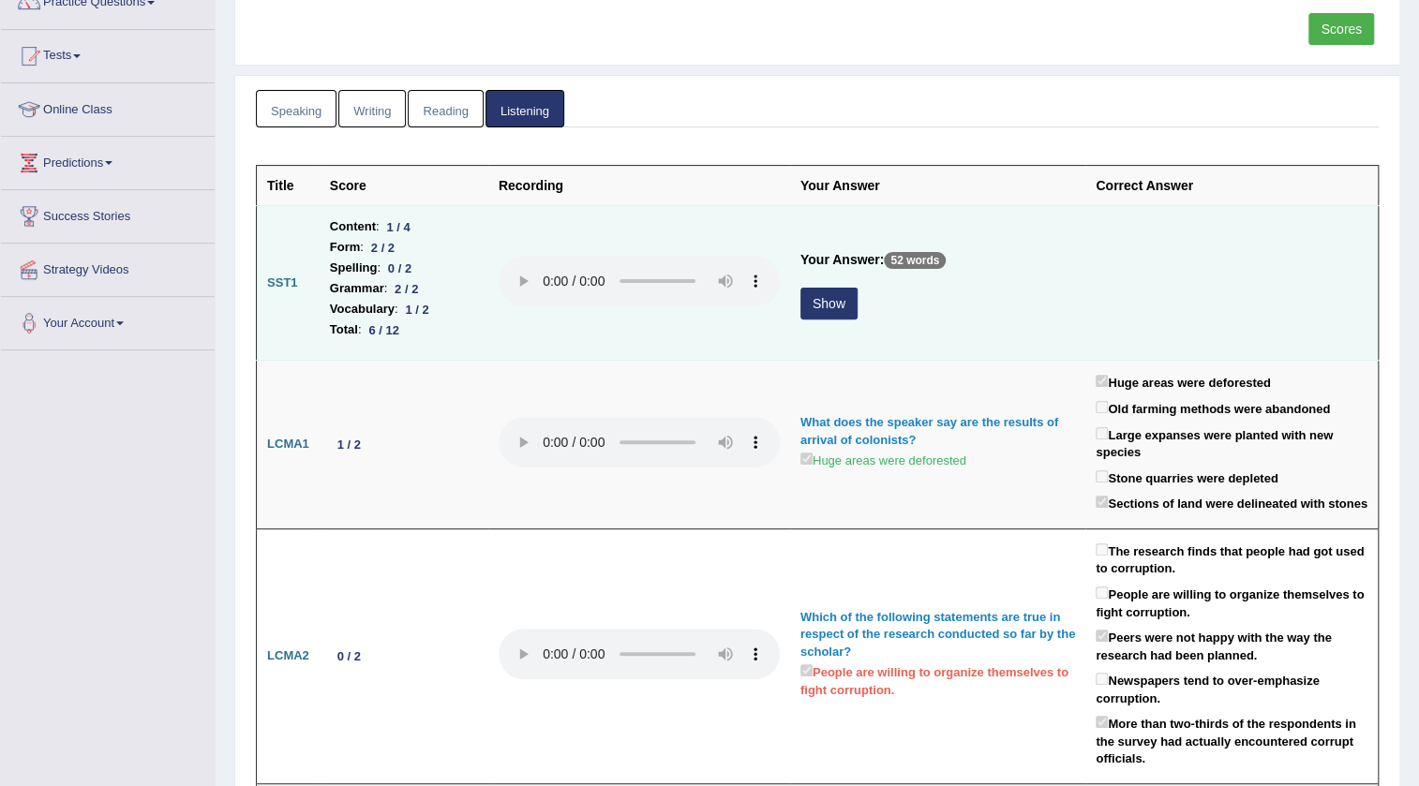
click at [805, 308] on button "Show" at bounding box center [828, 304] width 57 height 32
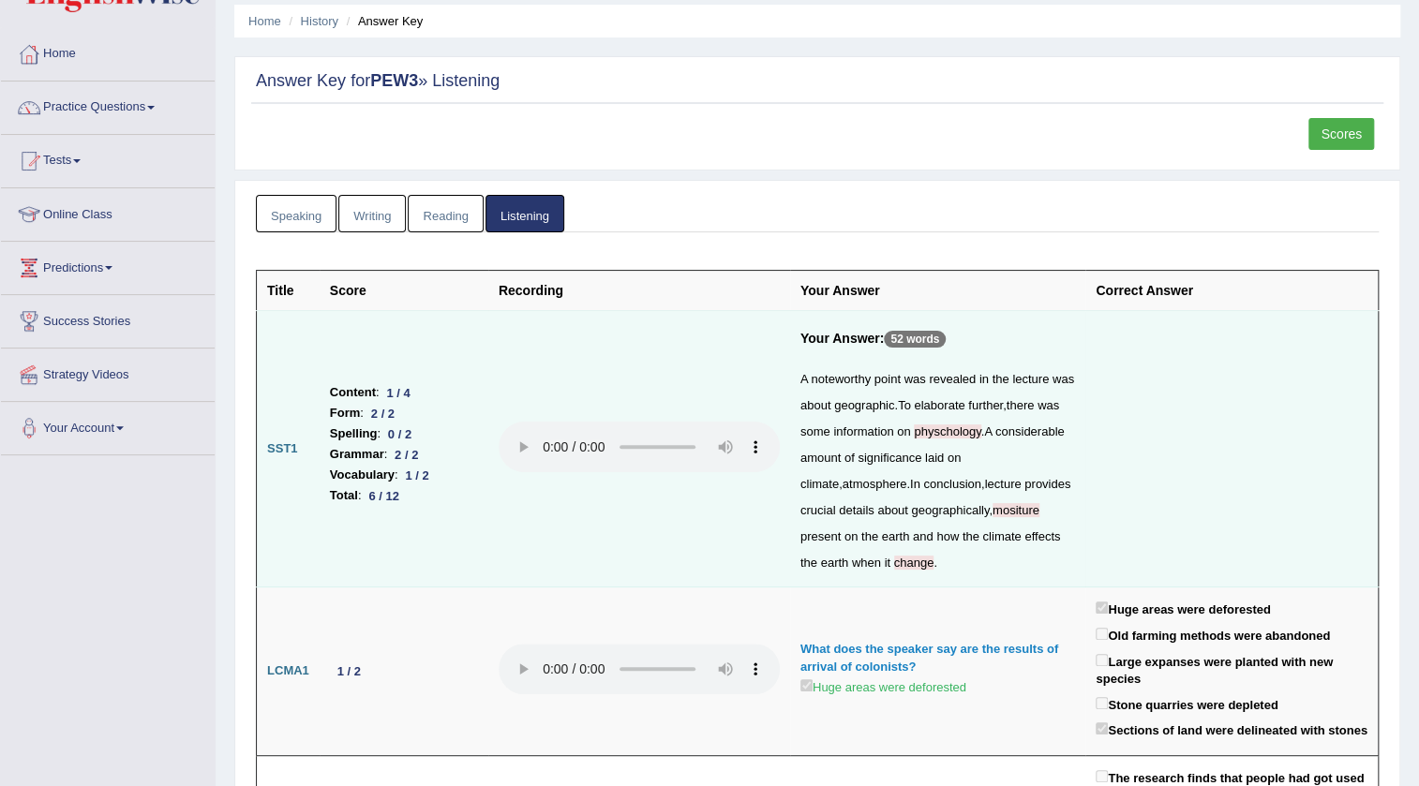
scroll to position [0, 0]
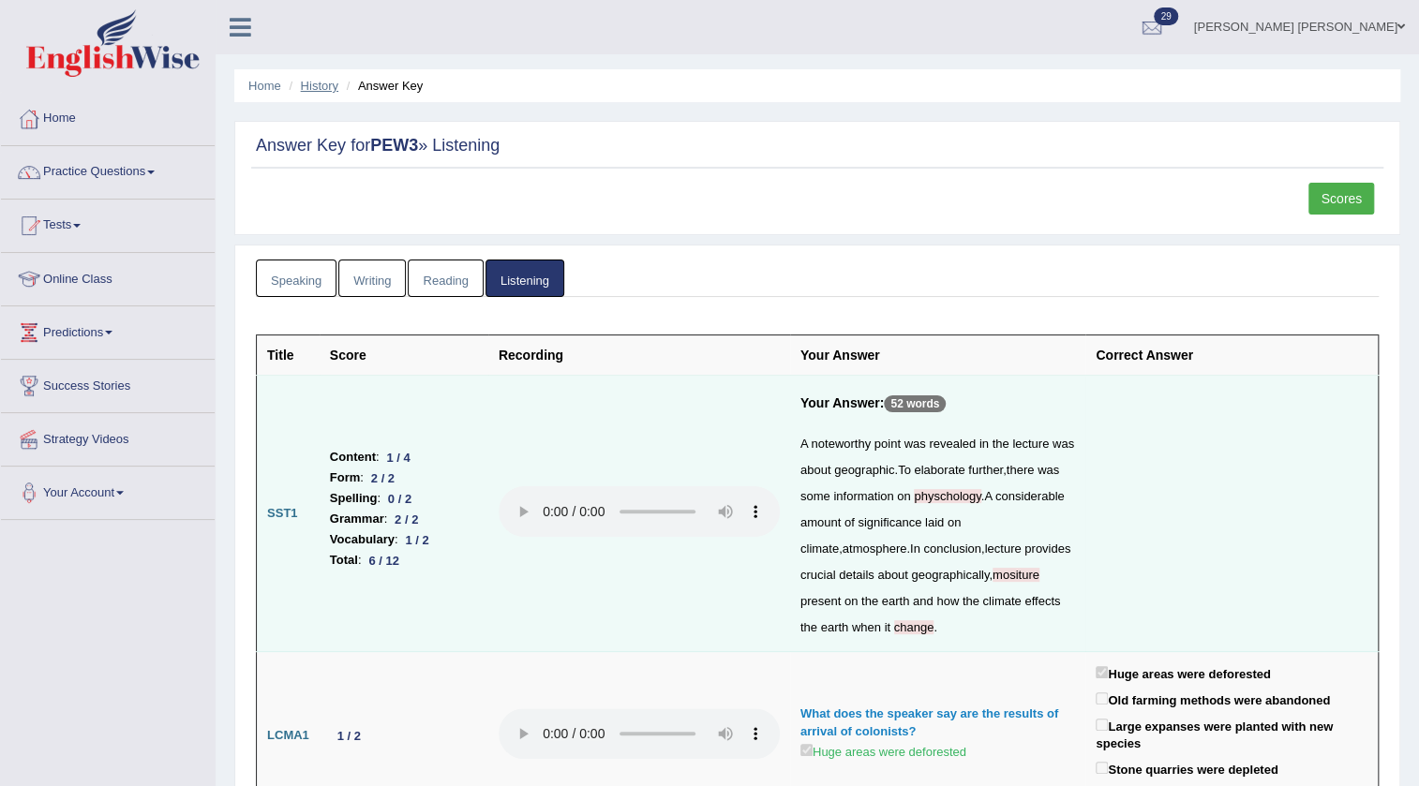
click at [328, 85] on link "History" at bounding box center [319, 86] width 37 height 14
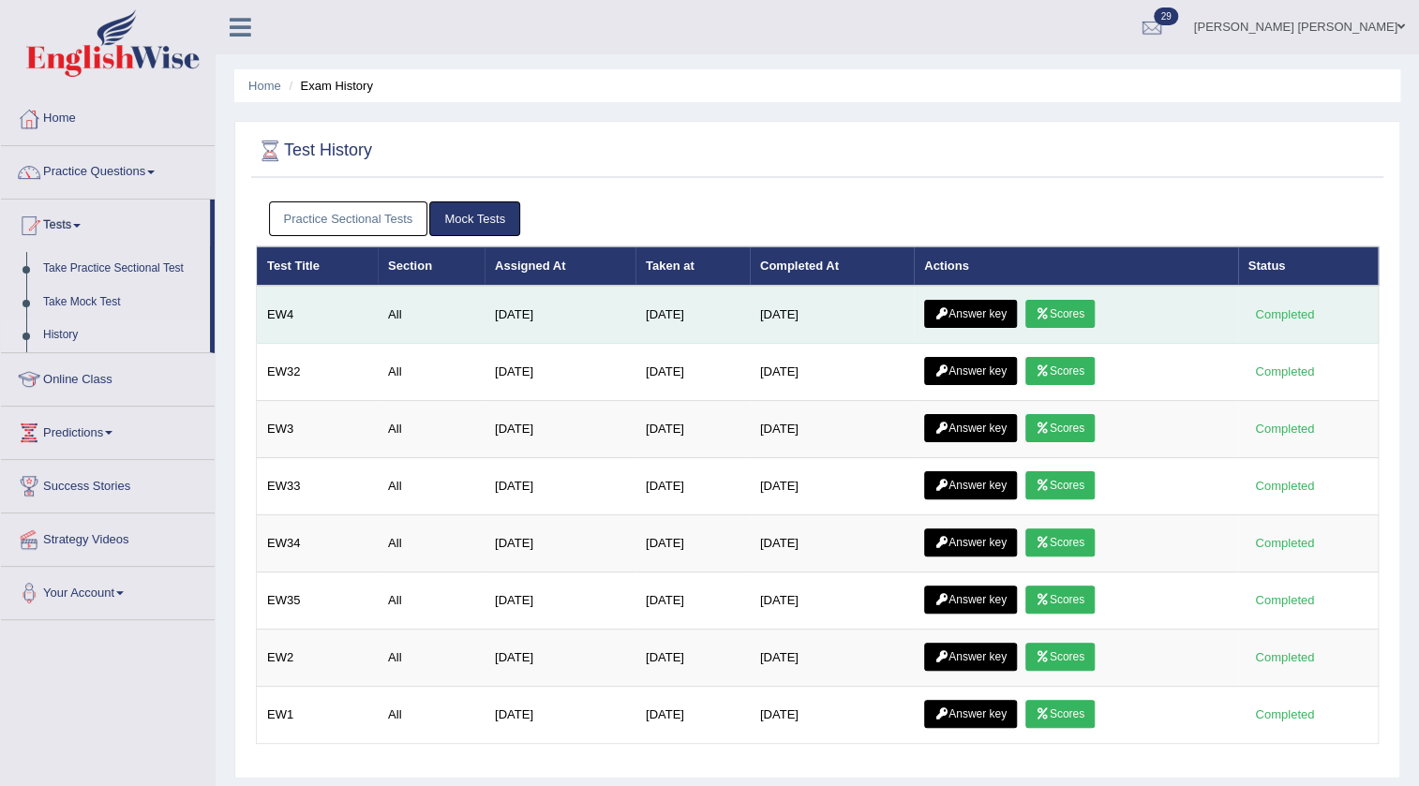
click at [1049, 313] on icon at bounding box center [1043, 313] width 14 height 11
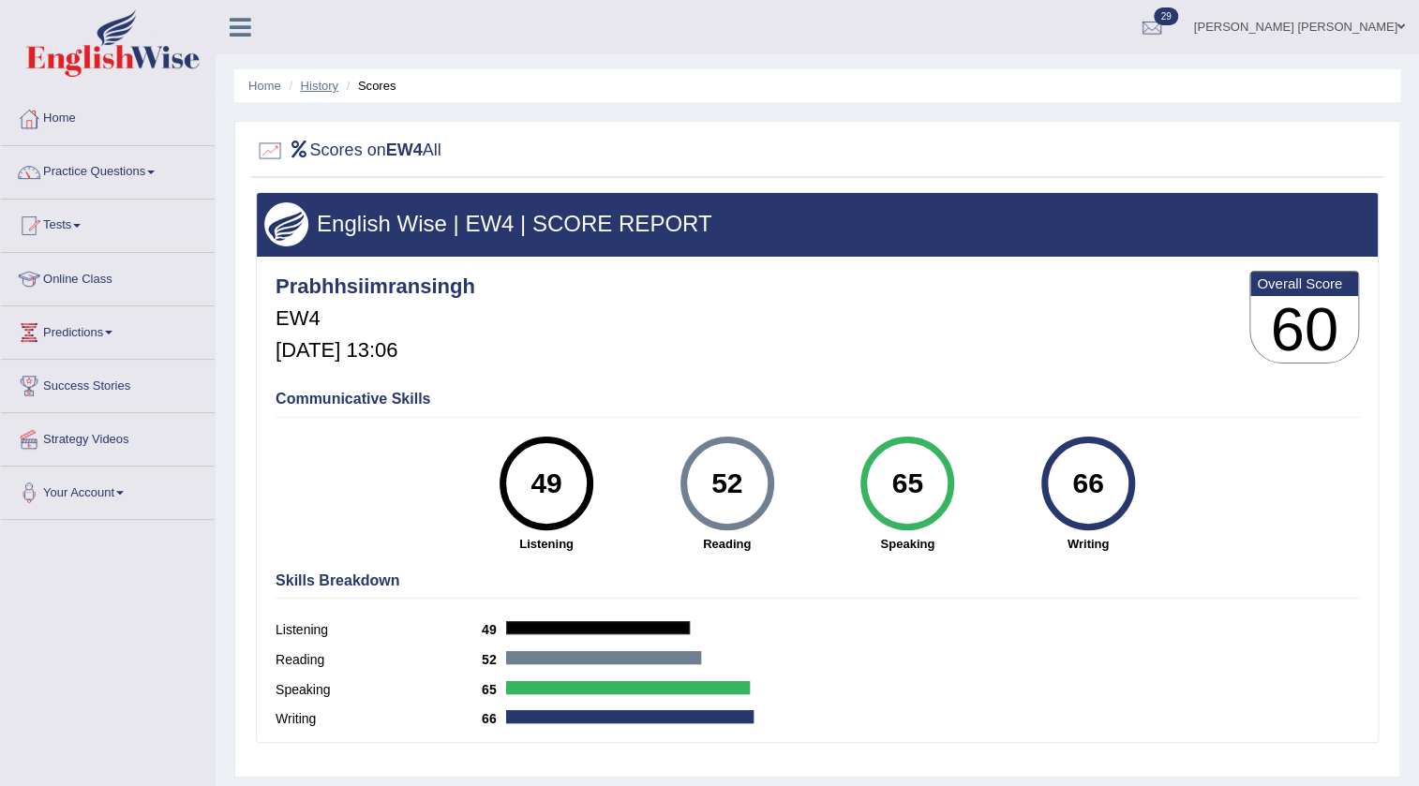
click at [309, 81] on link "History" at bounding box center [319, 86] width 37 height 14
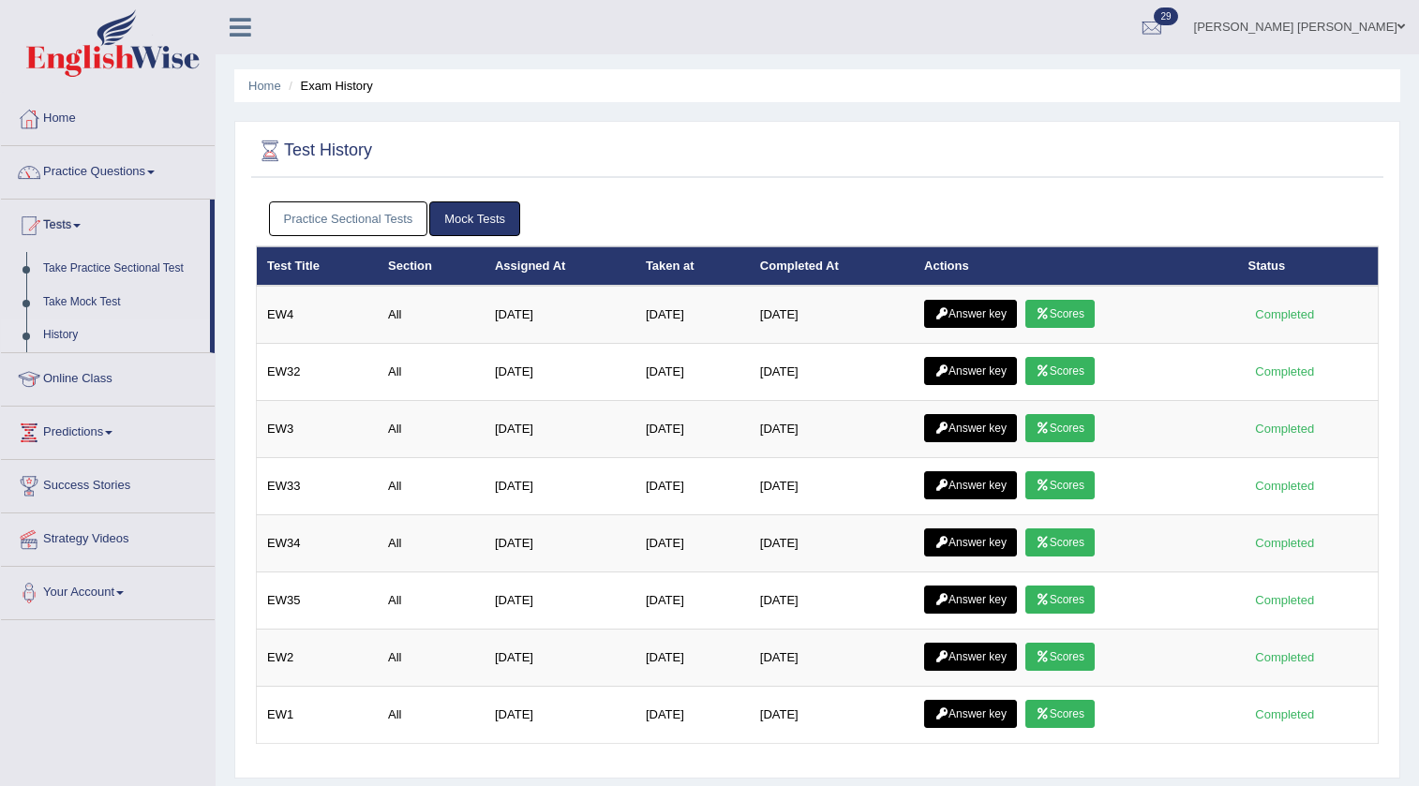
click at [365, 217] on link "Practice Sectional Tests" at bounding box center [348, 219] width 159 height 35
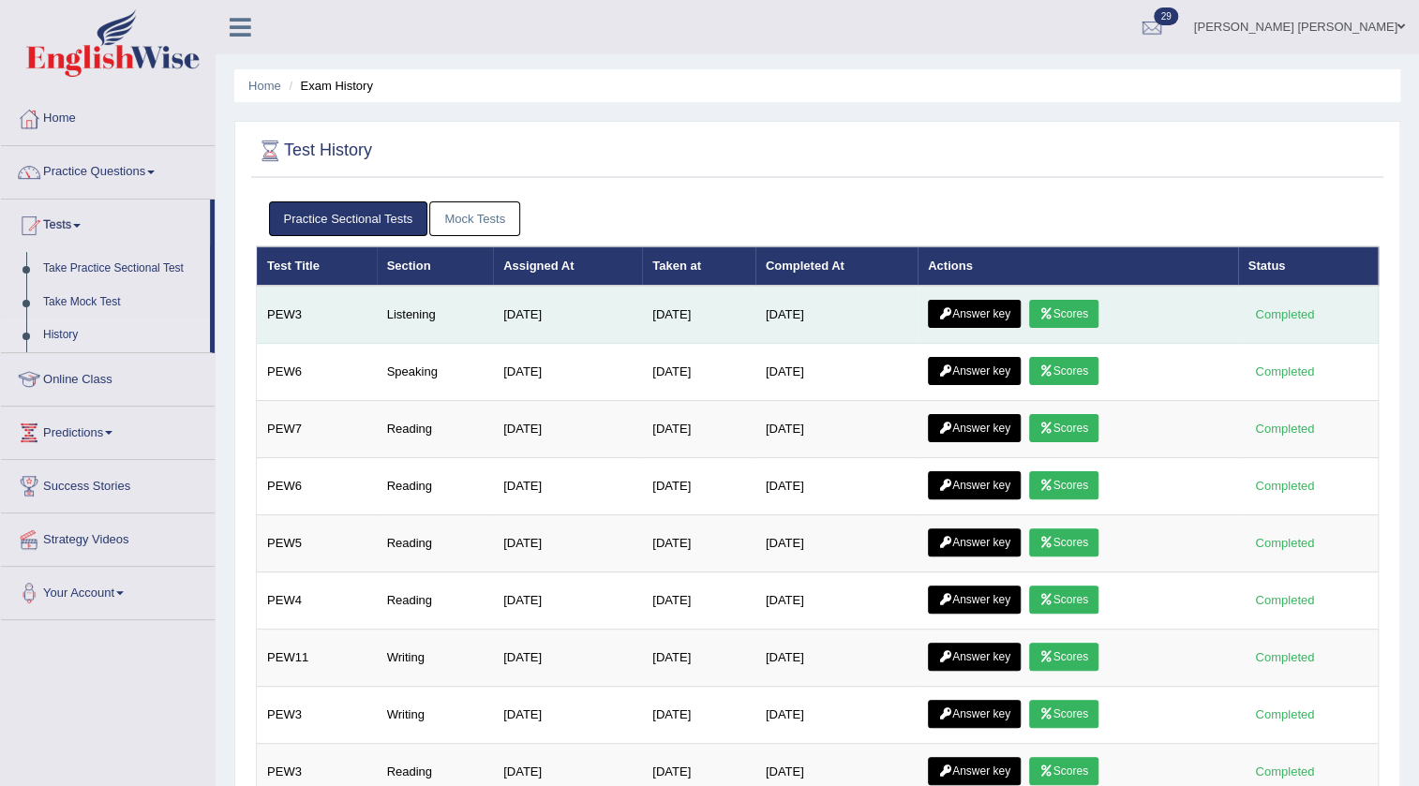
click at [1097, 300] on link "Scores" at bounding box center [1063, 314] width 69 height 28
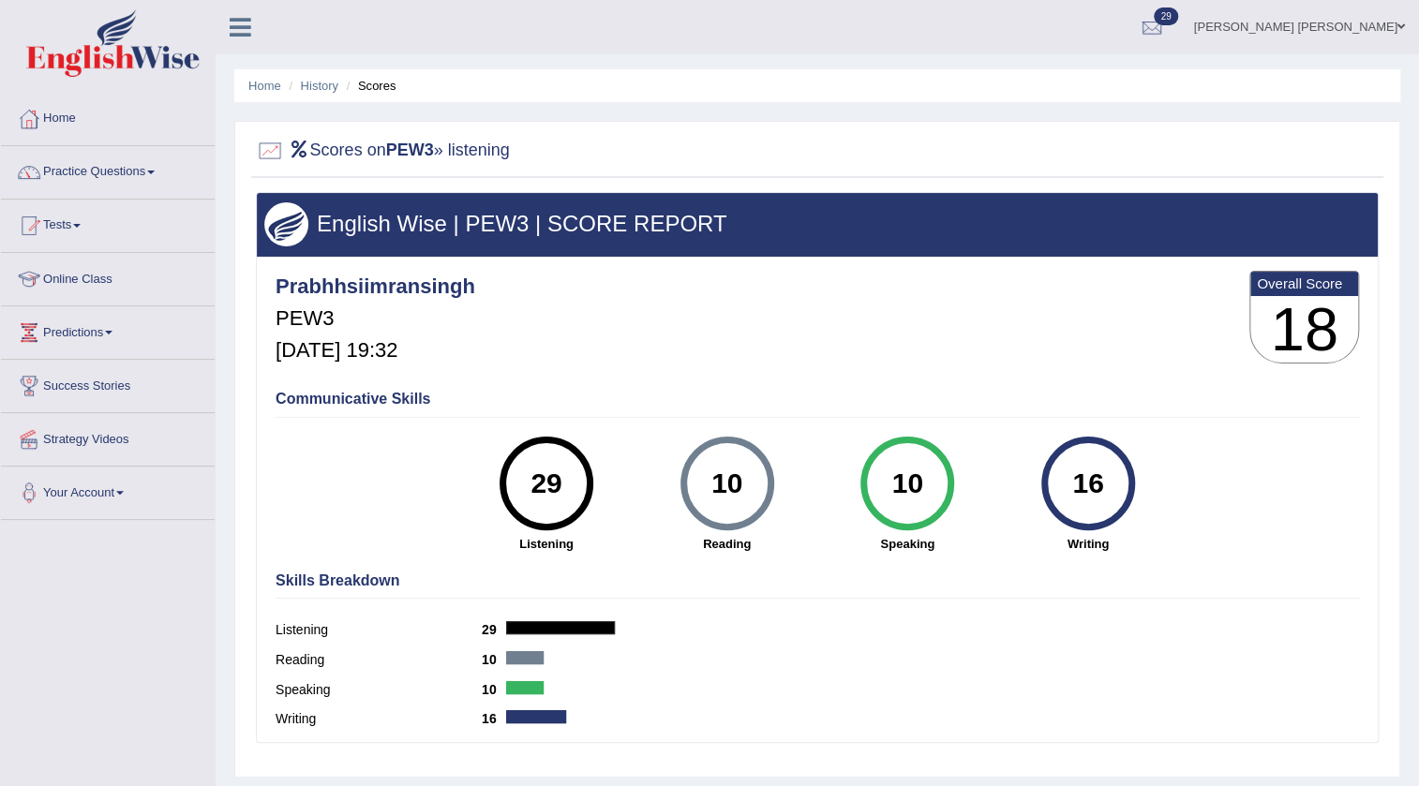
click at [1348, 23] on link "Prabh Simran Singh" at bounding box center [1299, 24] width 239 height 49
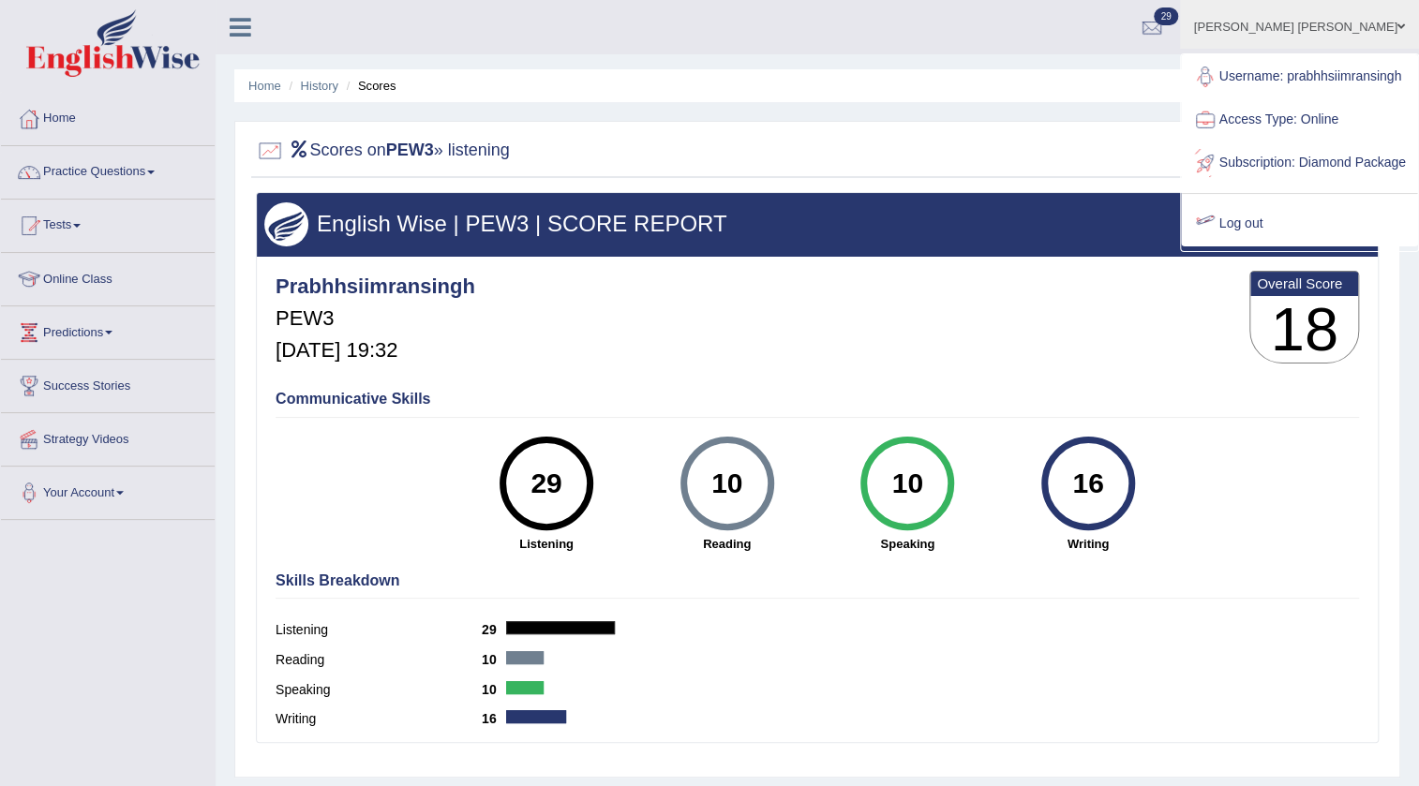
click at [1266, 246] on link "Log out" at bounding box center [1299, 223] width 235 height 43
